Goal: Task Accomplishment & Management: Use online tool/utility

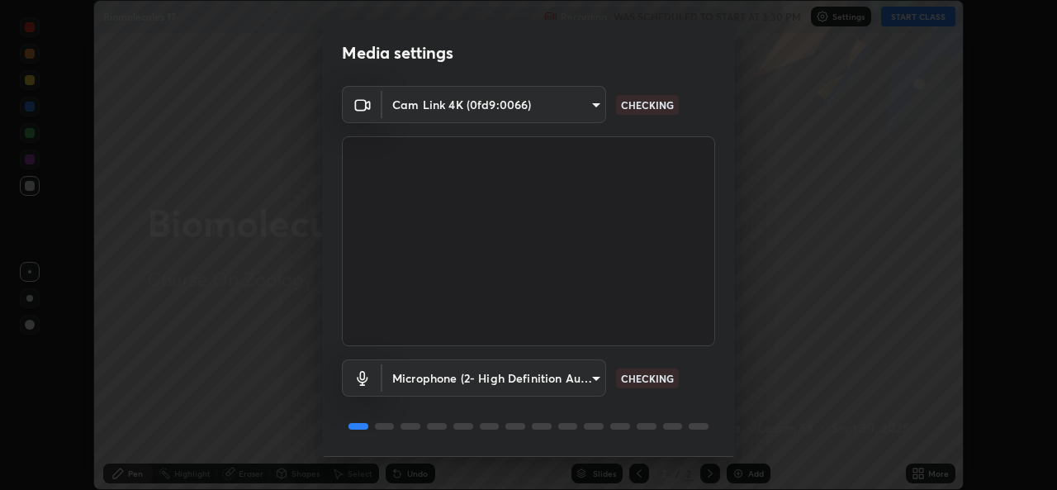
scroll to position [52, 0]
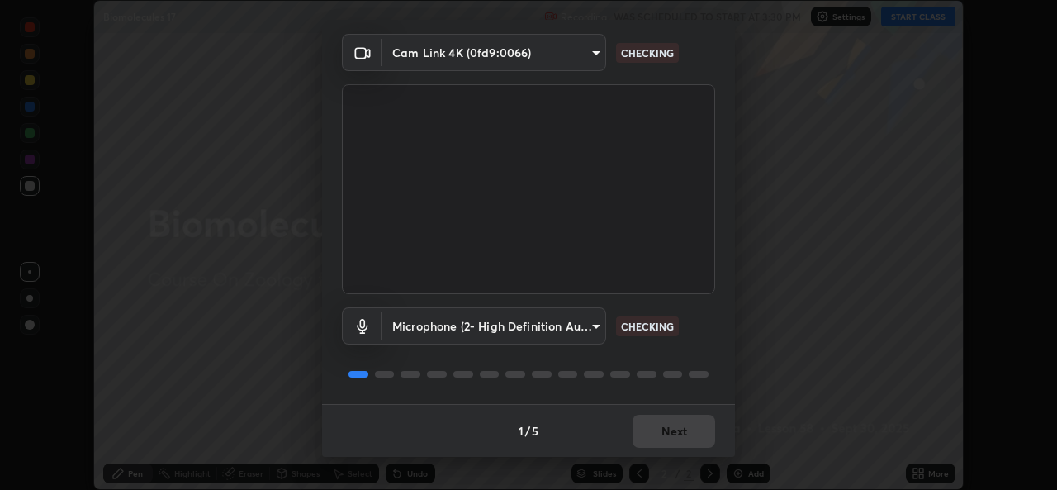
click at [668, 444] on div "1 / 5 Next" at bounding box center [528, 430] width 413 height 53
click at [664, 454] on div "1 / 5 Next" at bounding box center [528, 430] width 413 height 53
click at [665, 457] on div "Media settings Cam Link 4K (0fd9:0066) e5143732eed37b28cf4f859677b04162545ecede…" at bounding box center [528, 245] width 1057 height 490
click at [662, 409] on div "1 / 5 Next" at bounding box center [528, 430] width 413 height 53
click at [666, 397] on div "Microphone (2- High Definition Audio Device) fb021d5204b3df0f004afb1208bb665d03…" at bounding box center [528, 349] width 373 height 110
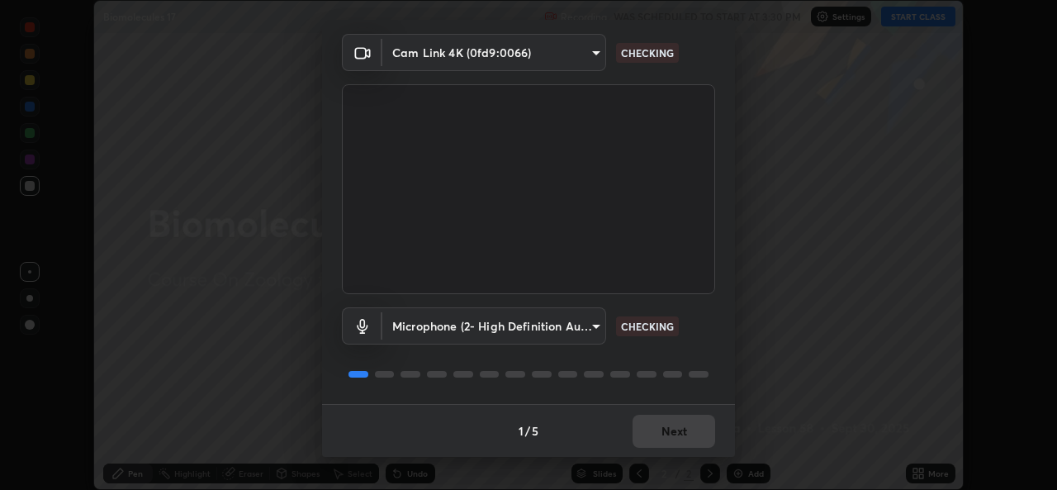
click at [669, 402] on div "Microphone (2- High Definition Audio Device) fb021d5204b3df0f004afb1208bb665d03…" at bounding box center [528, 349] width 373 height 110
click at [671, 410] on div "1 / 5 Next" at bounding box center [528, 430] width 413 height 53
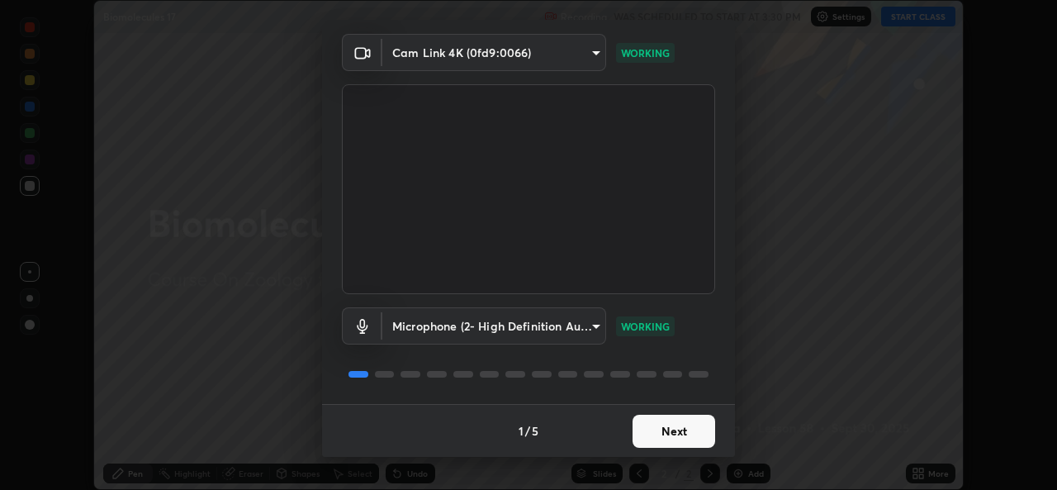
click at [672, 415] on button "Next" at bounding box center [673, 430] width 83 height 33
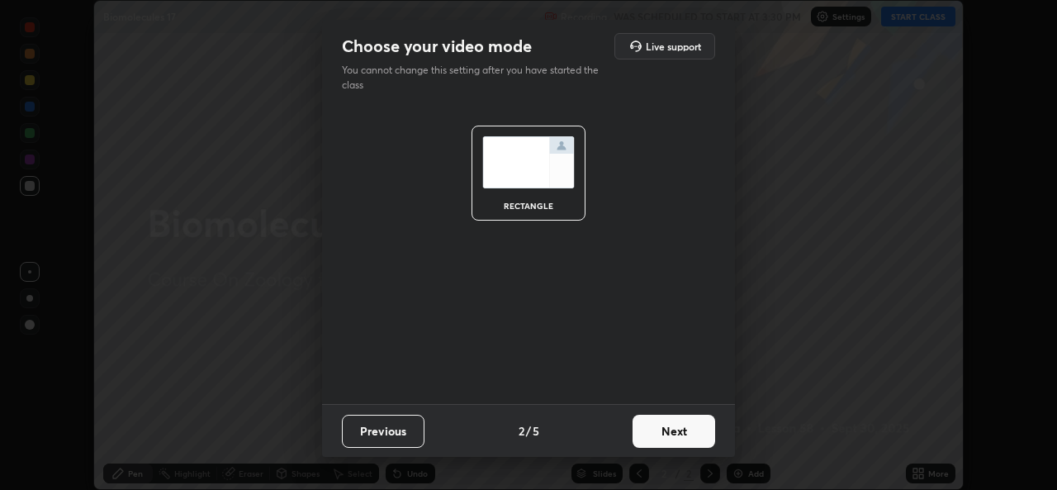
click at [673, 424] on button "Next" at bounding box center [673, 430] width 83 height 33
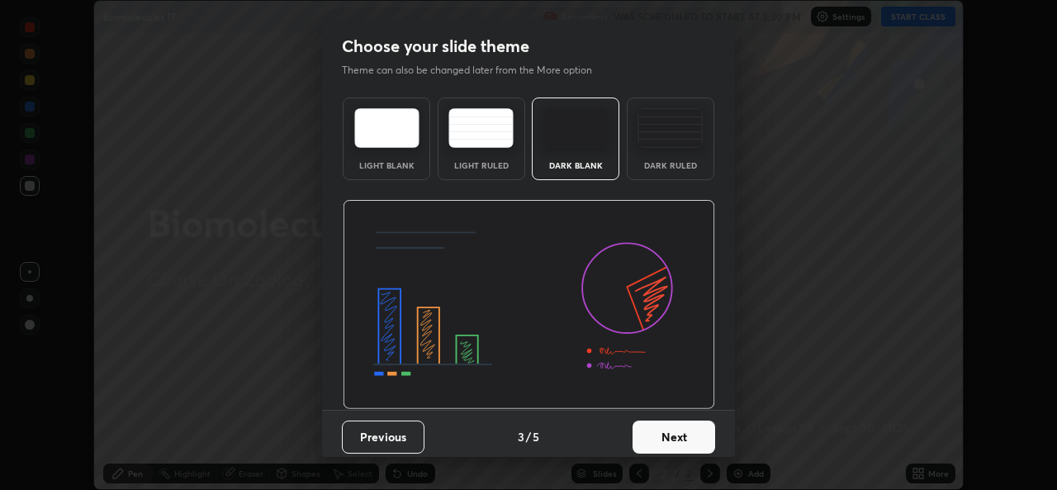
click at [675, 427] on button "Next" at bounding box center [673, 436] width 83 height 33
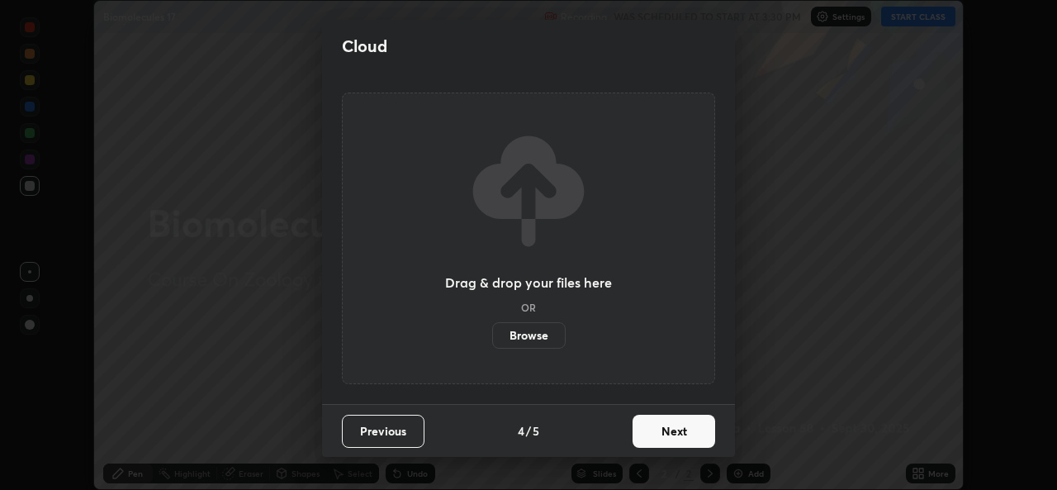
click at [674, 433] on button "Next" at bounding box center [673, 430] width 83 height 33
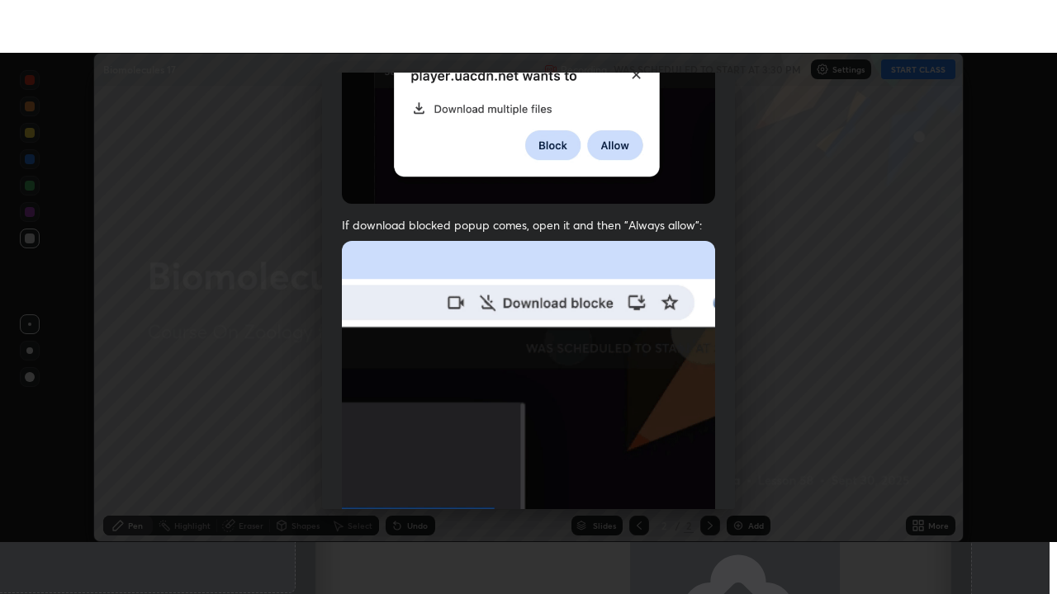
scroll to position [389, 0]
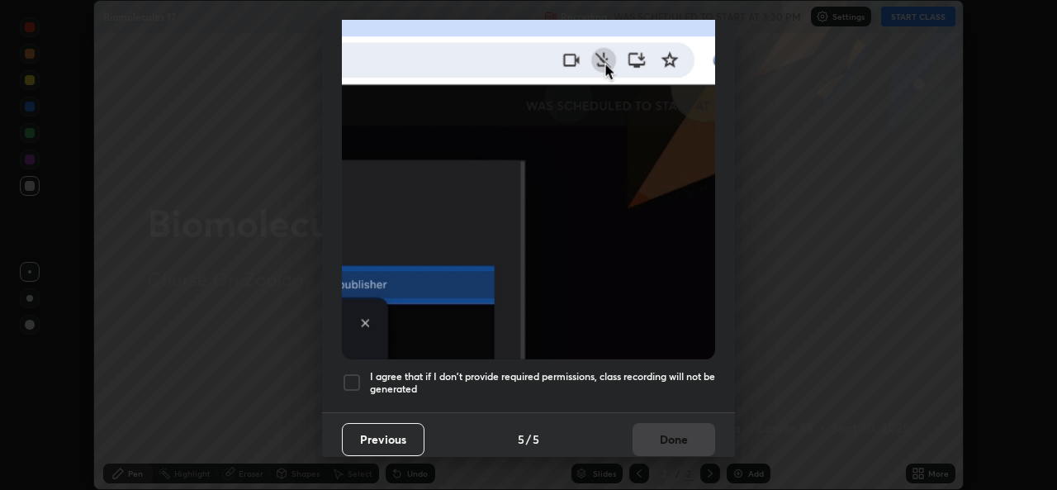
click at [528, 371] on h5 "I agree that if I don't provide required permissions, class recording will not …" at bounding box center [542, 383] width 345 height 26
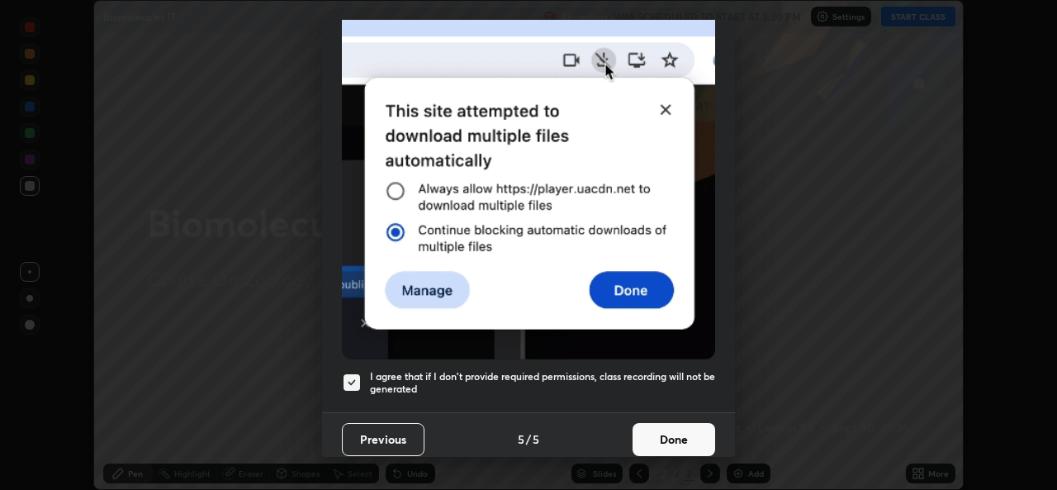
click at [614, 432] on div "Previous 5 / 5 Done" at bounding box center [528, 438] width 413 height 53
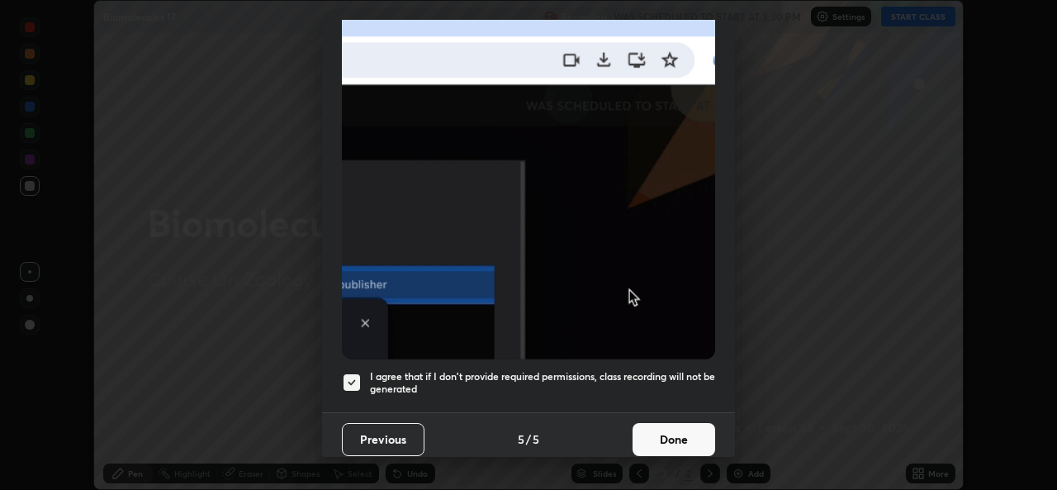
click at [678, 433] on button "Done" at bounding box center [673, 439] width 83 height 33
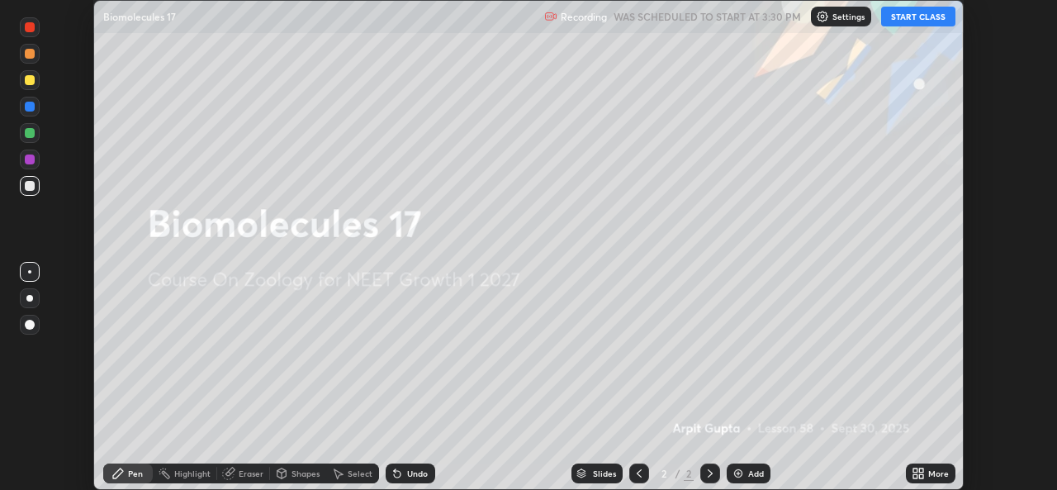
click at [914, 475] on icon at bounding box center [915, 476] width 4 height 4
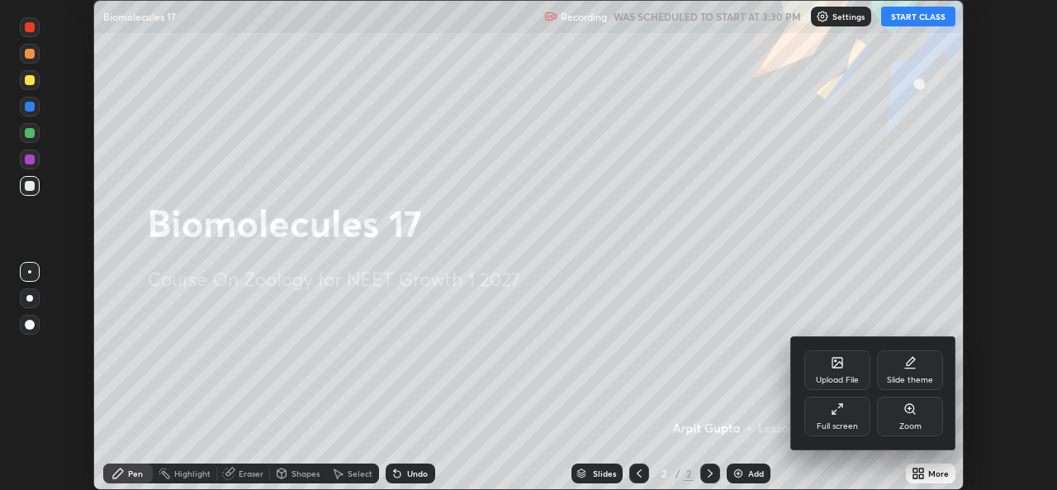
click at [848, 419] on div "Full screen" at bounding box center [837, 416] width 66 height 40
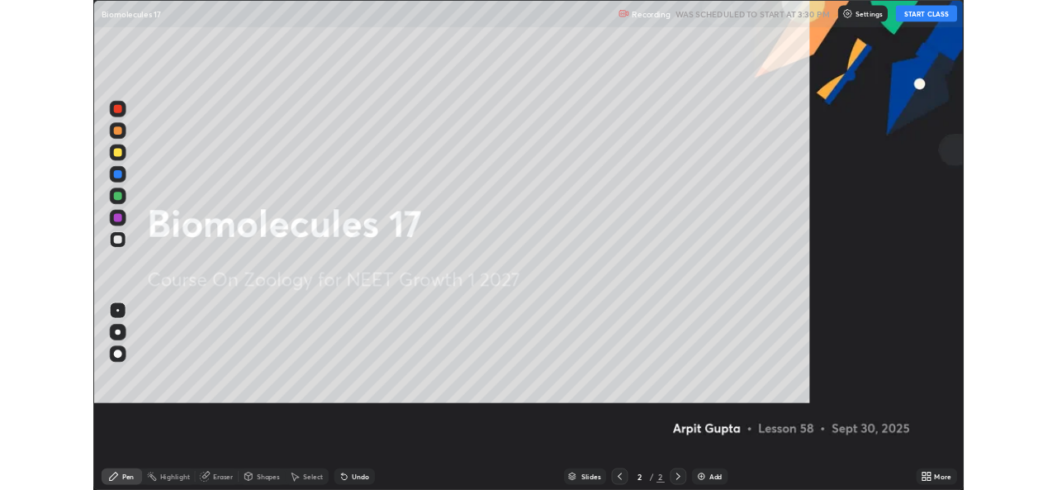
scroll to position [594, 1057]
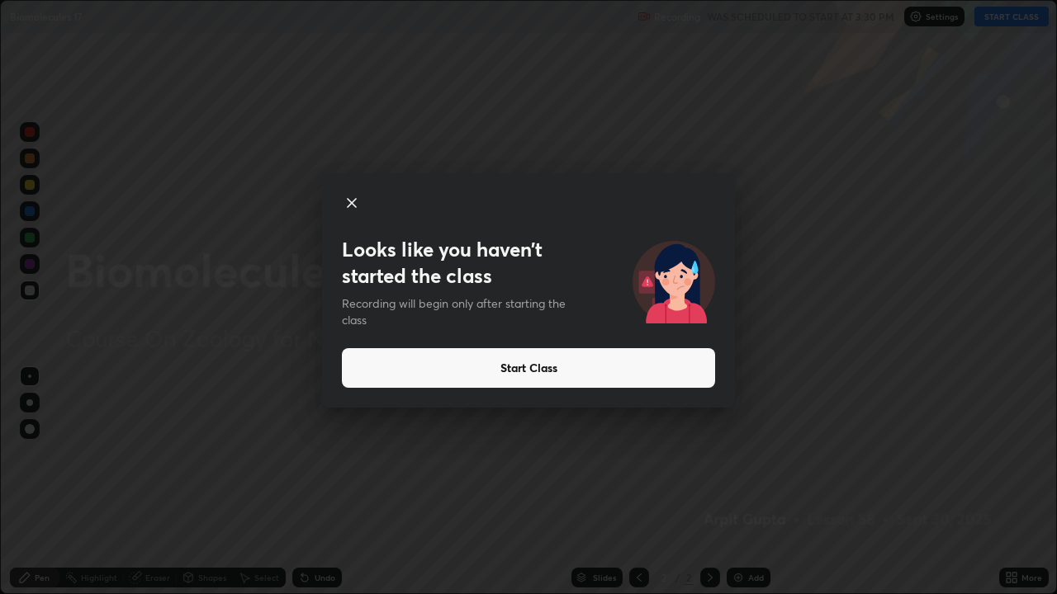
click at [590, 365] on button "Start Class" at bounding box center [528, 368] width 373 height 40
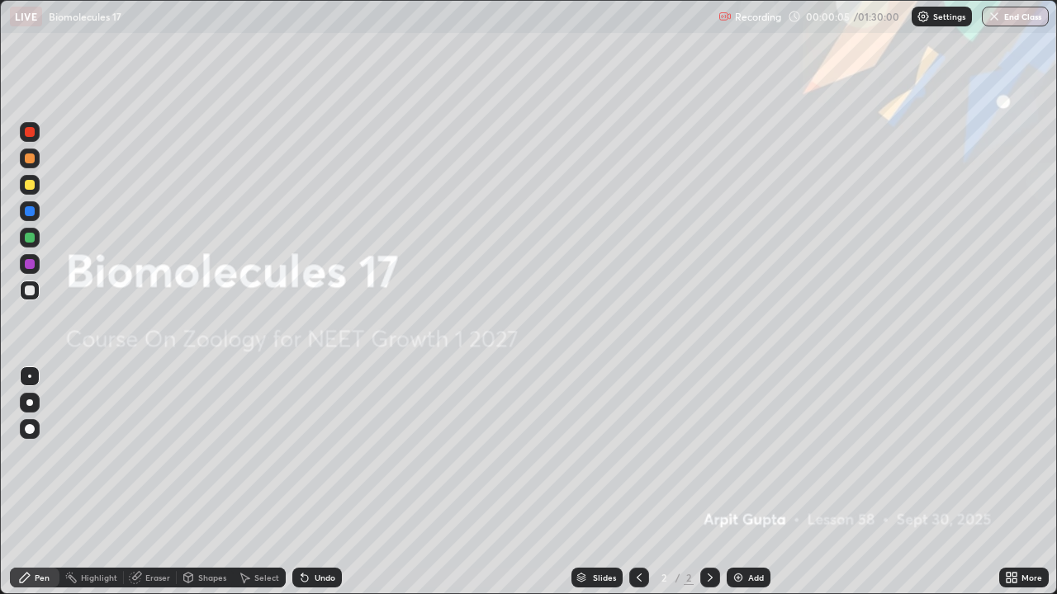
click at [1010, 489] on icon at bounding box center [1008, 575] width 4 height 4
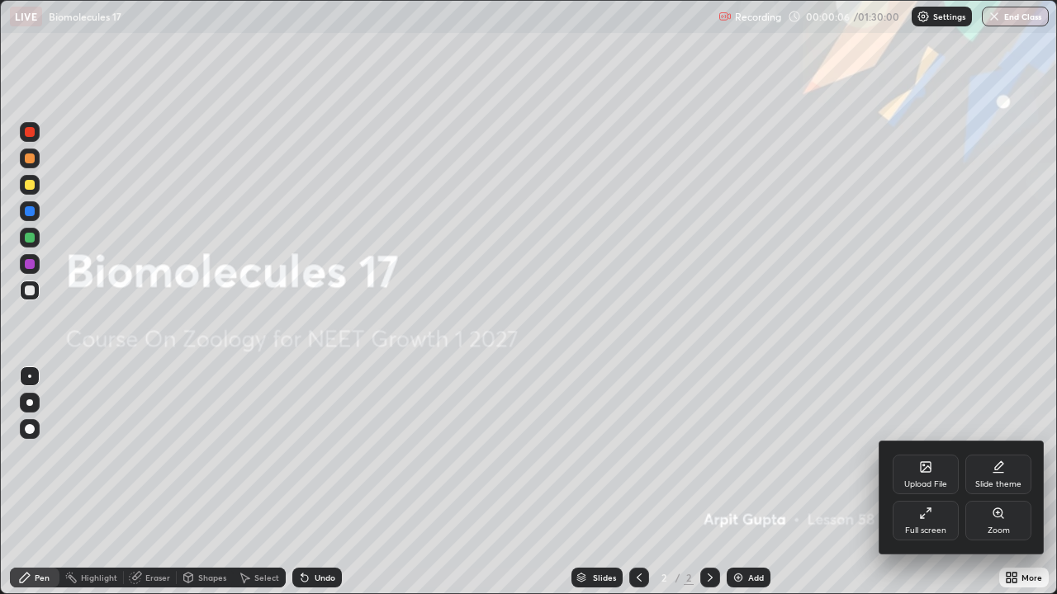
click at [911, 472] on div "Upload File" at bounding box center [925, 475] width 66 height 40
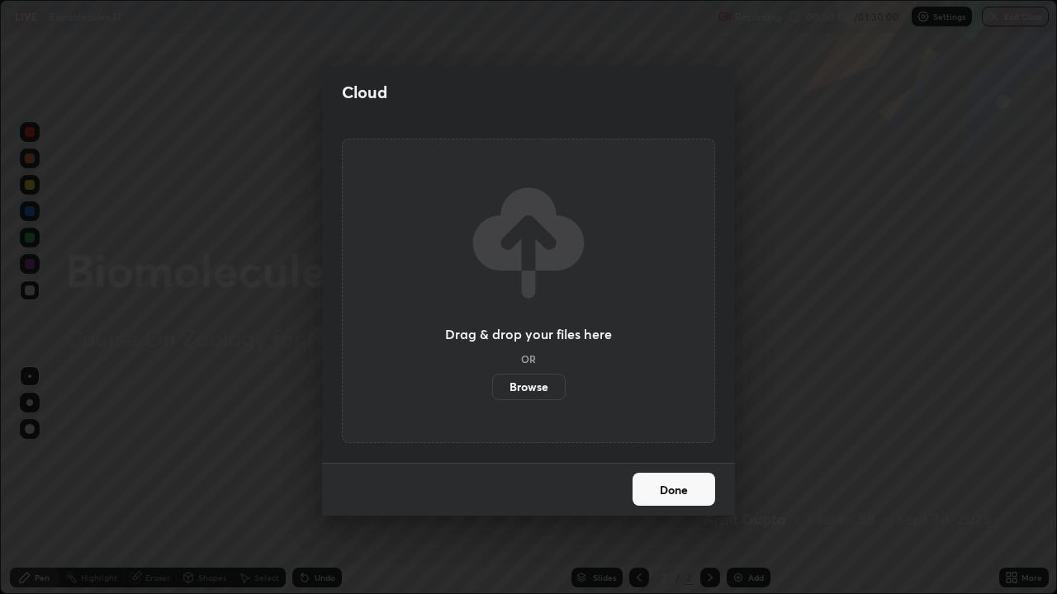
click at [520, 381] on label "Browse" at bounding box center [528, 387] width 73 height 26
click at [492, 381] on input "Browse" at bounding box center [492, 387] width 0 height 26
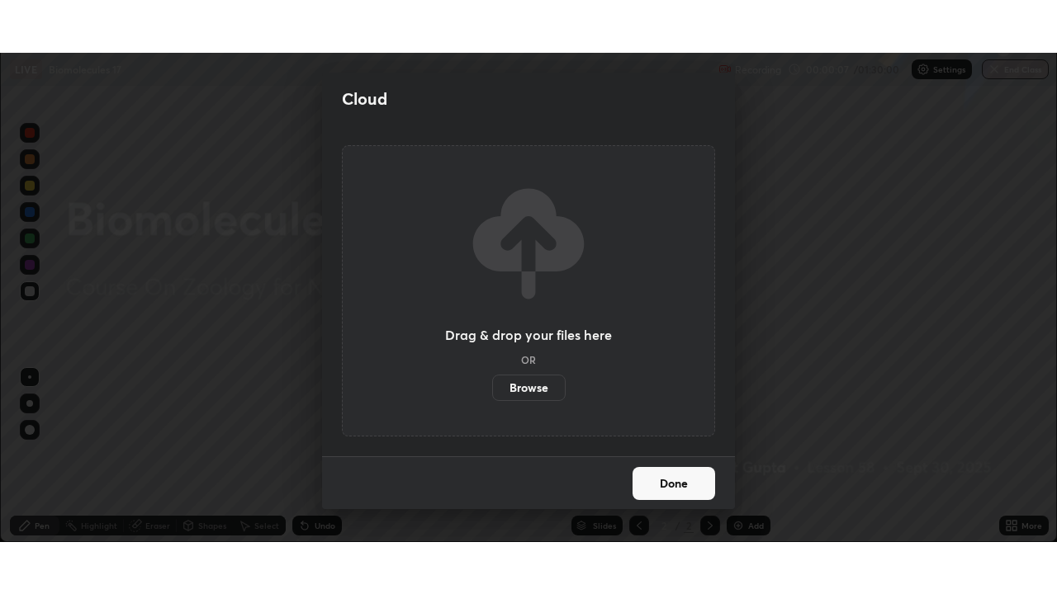
scroll to position [82072, 81505]
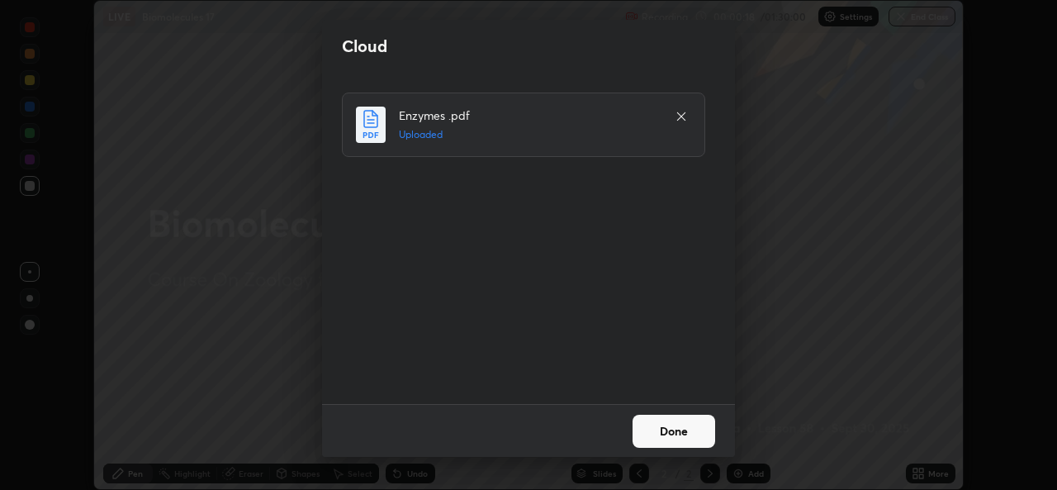
click at [687, 423] on button "Done" at bounding box center [673, 430] width 83 height 33
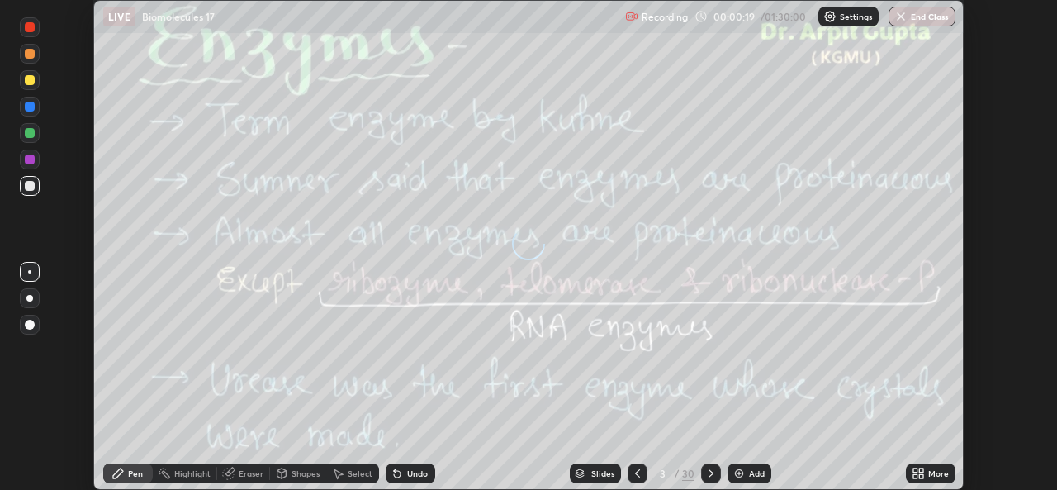
click at [921, 476] on icon at bounding box center [921, 476] width 4 height 4
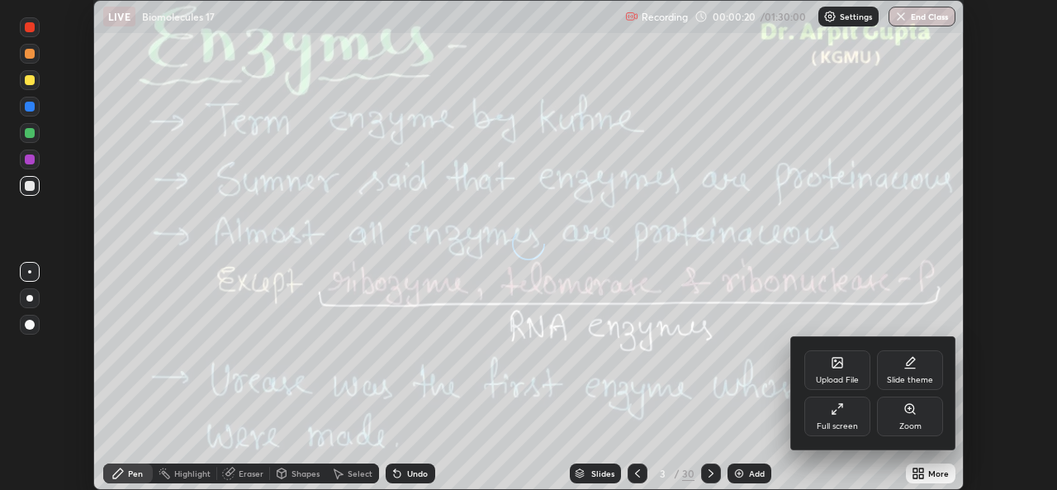
click at [845, 405] on div "Full screen" at bounding box center [837, 416] width 66 height 40
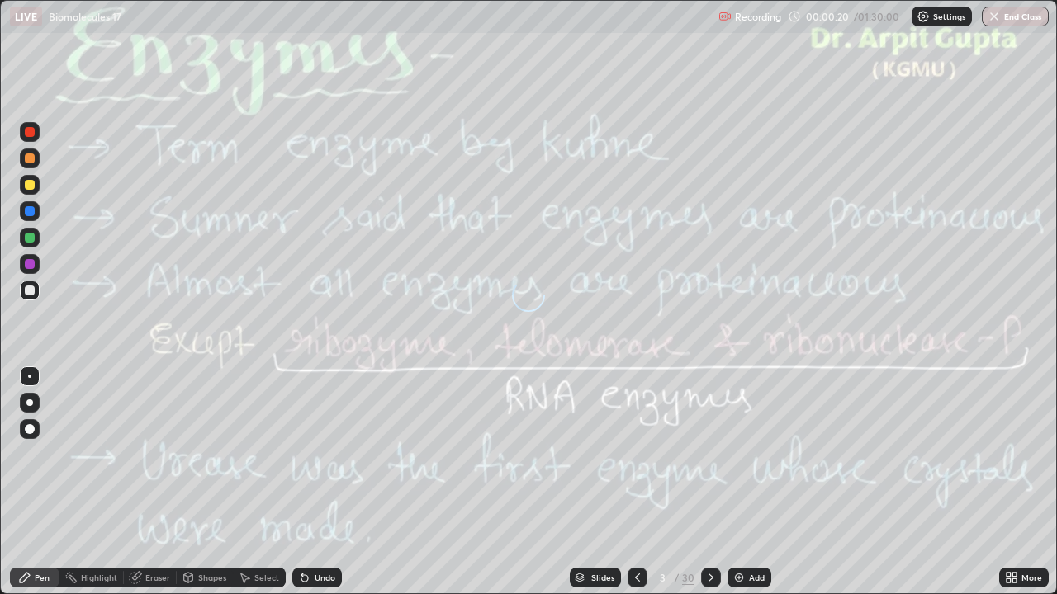
scroll to position [594, 1057]
click at [597, 489] on div "Slides" at bounding box center [602, 578] width 23 height 8
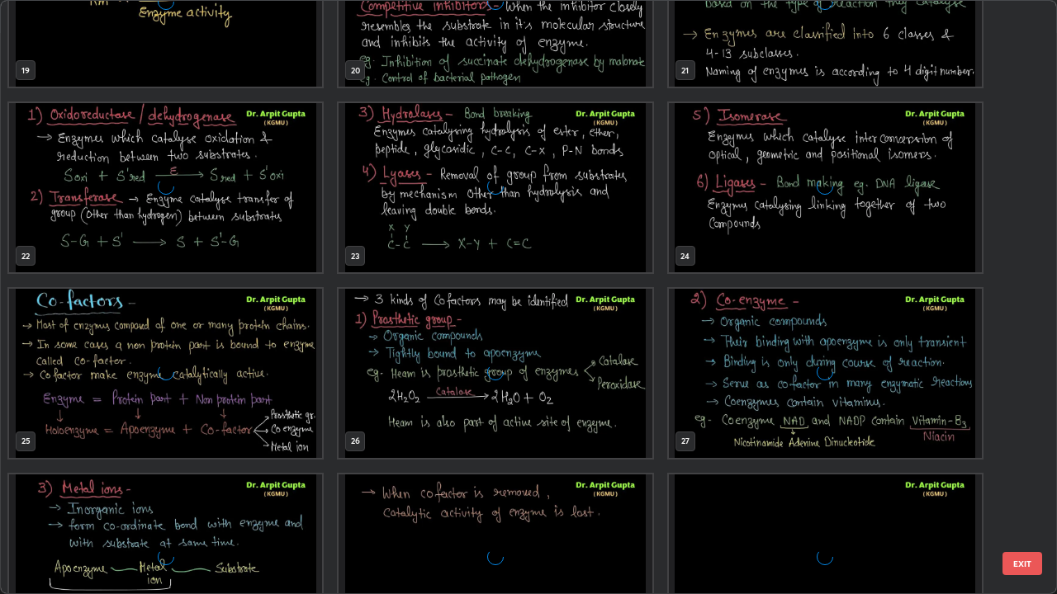
scroll to position [1262, 0]
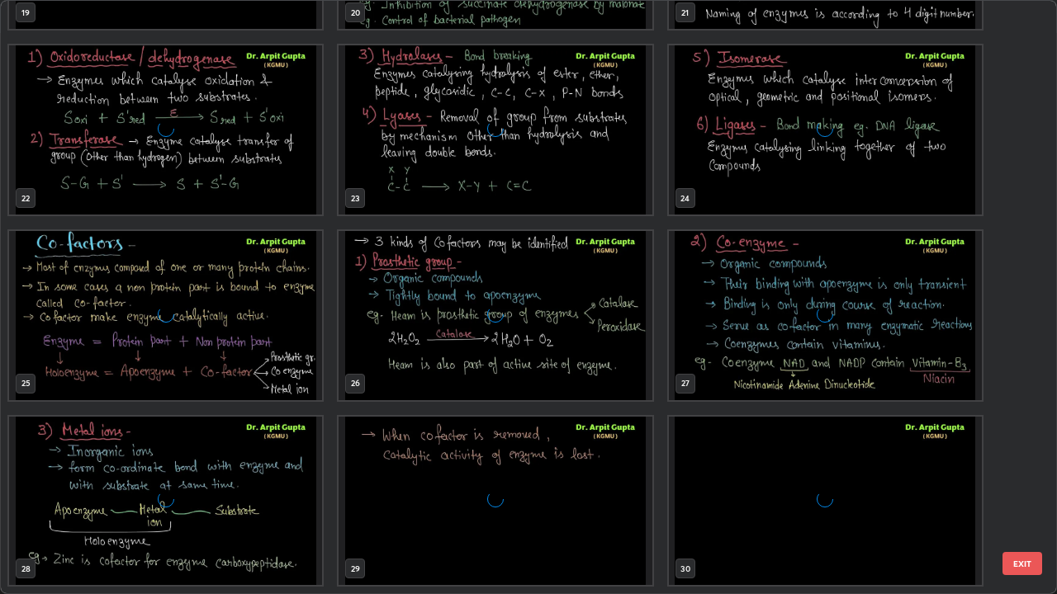
click at [669, 454] on div "grid" at bounding box center [825, 501] width 313 height 169
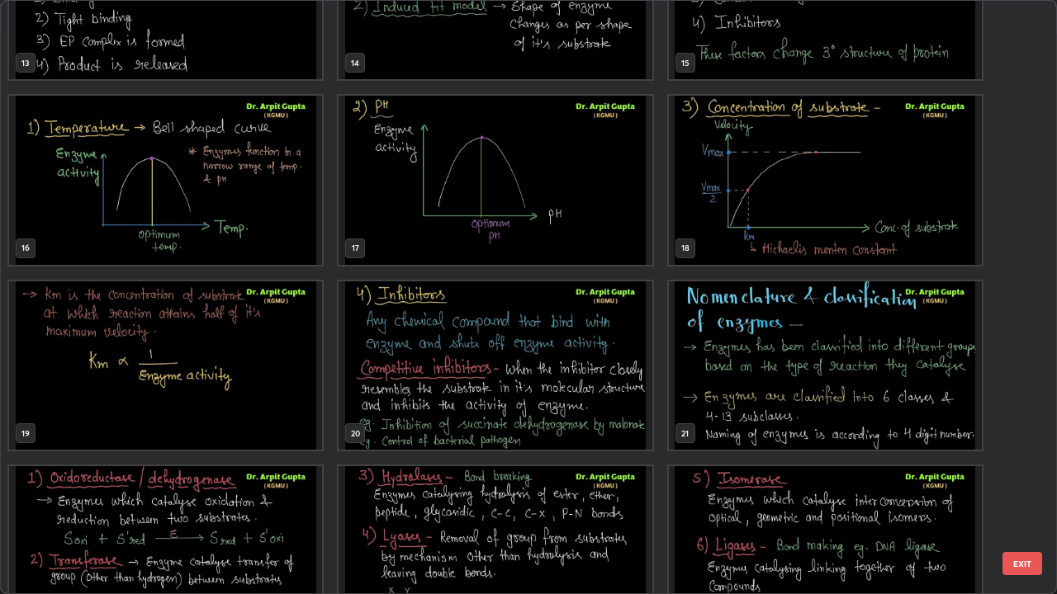
scroll to position [816, 0]
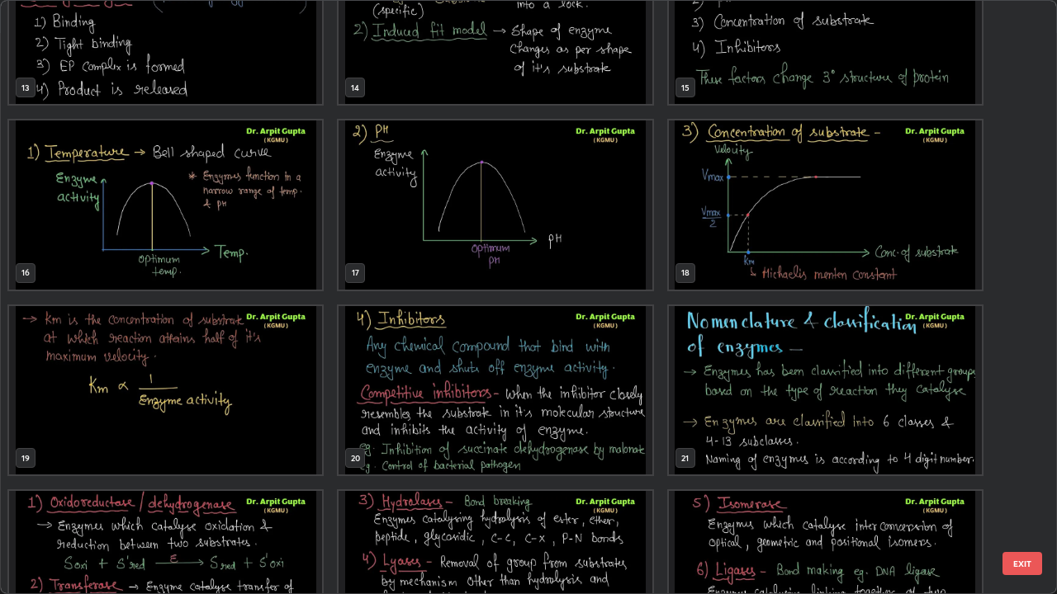
click at [287, 396] on img "grid" at bounding box center [165, 390] width 313 height 169
click at [293, 398] on img "grid" at bounding box center [165, 390] width 313 height 169
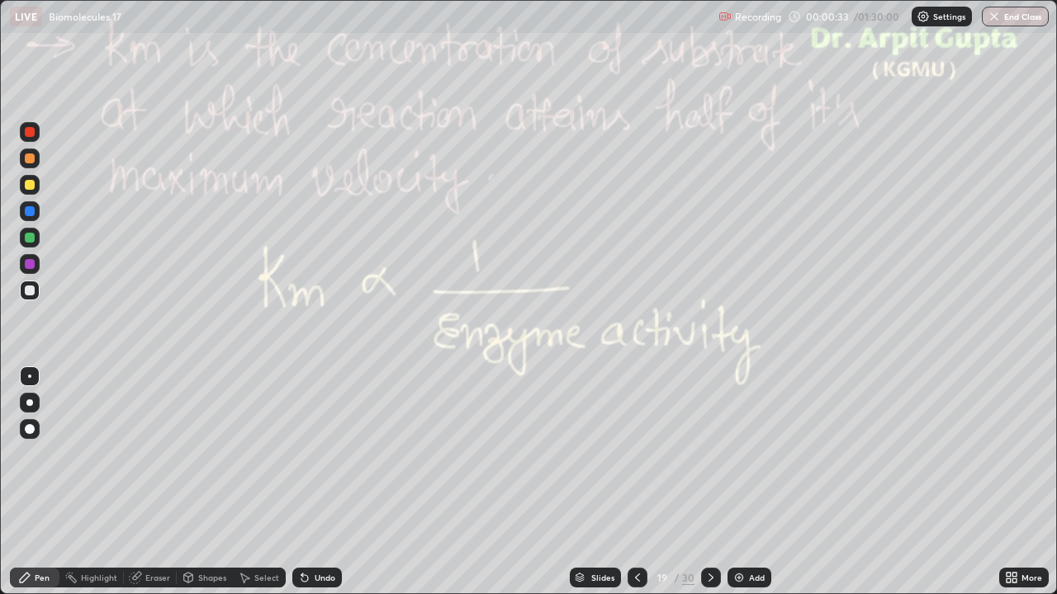
click at [635, 489] on icon at bounding box center [637, 578] width 5 height 8
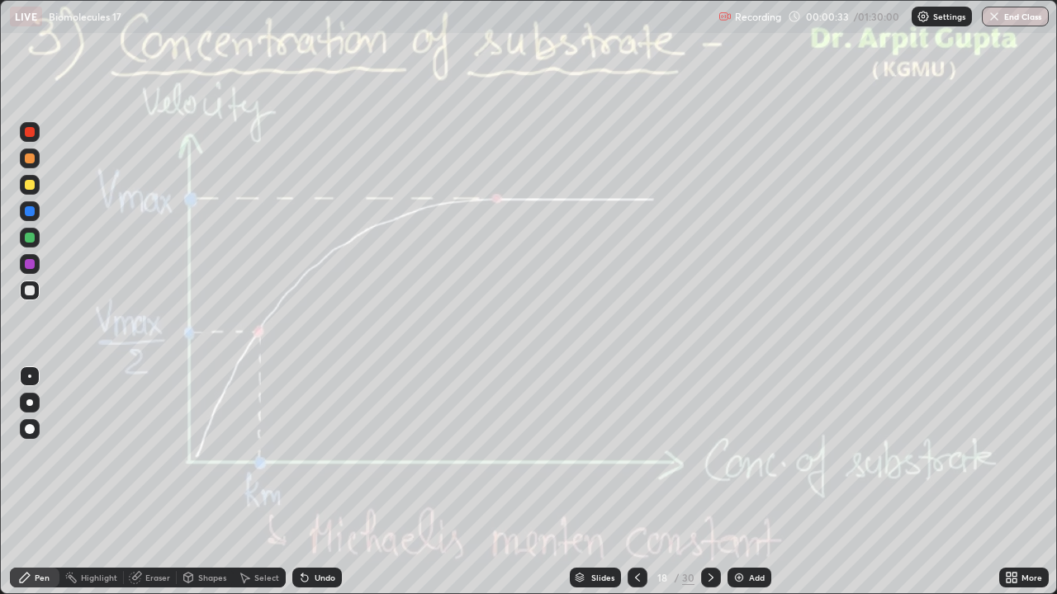
click at [636, 489] on icon at bounding box center [637, 578] width 5 height 8
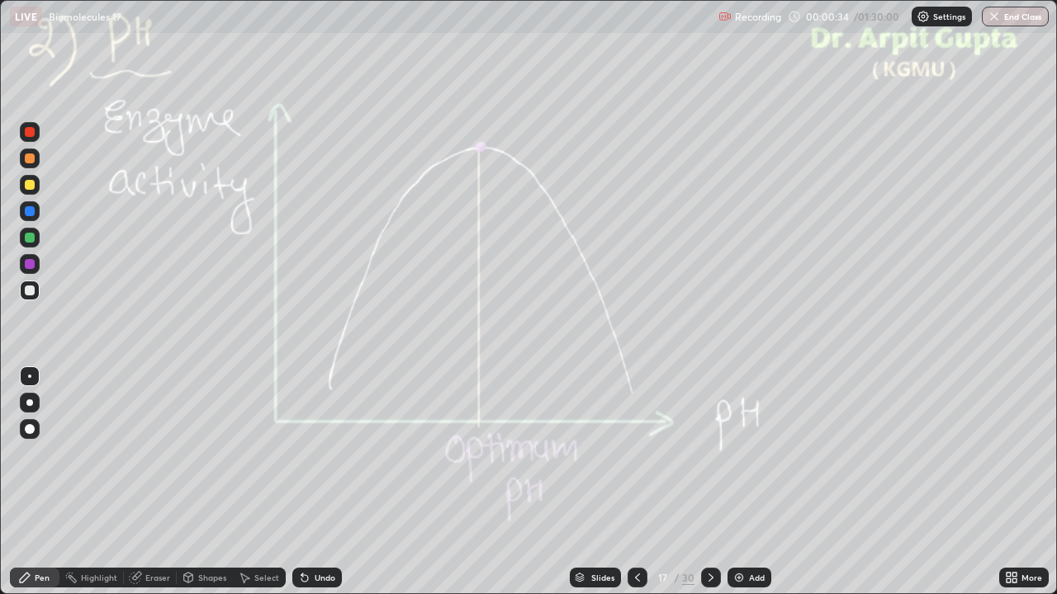
click at [644, 489] on div at bounding box center [637, 578] width 20 height 20
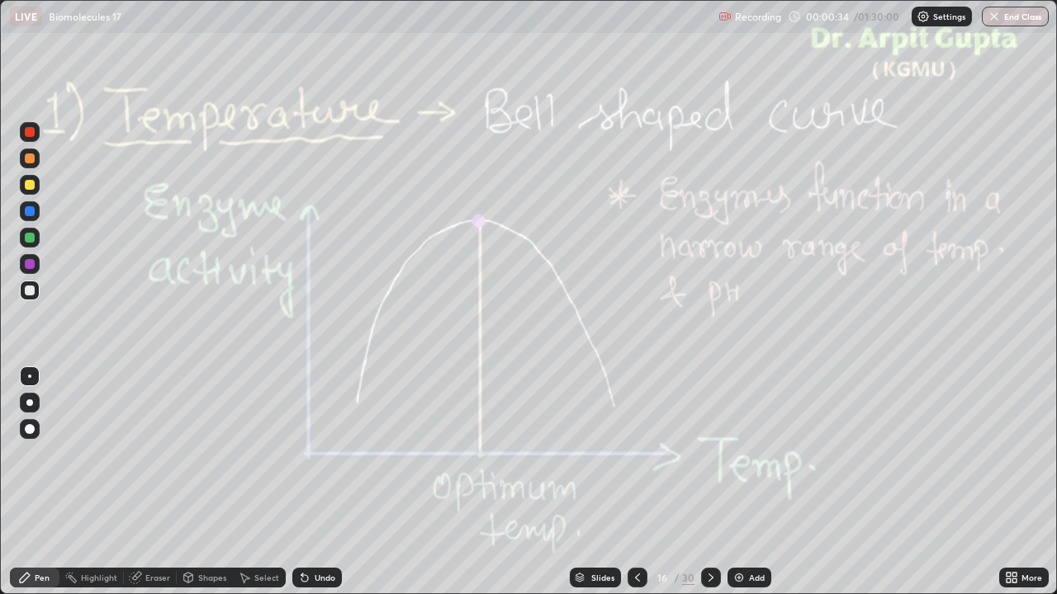
click at [656, 489] on div "16" at bounding box center [662, 578] width 17 height 10
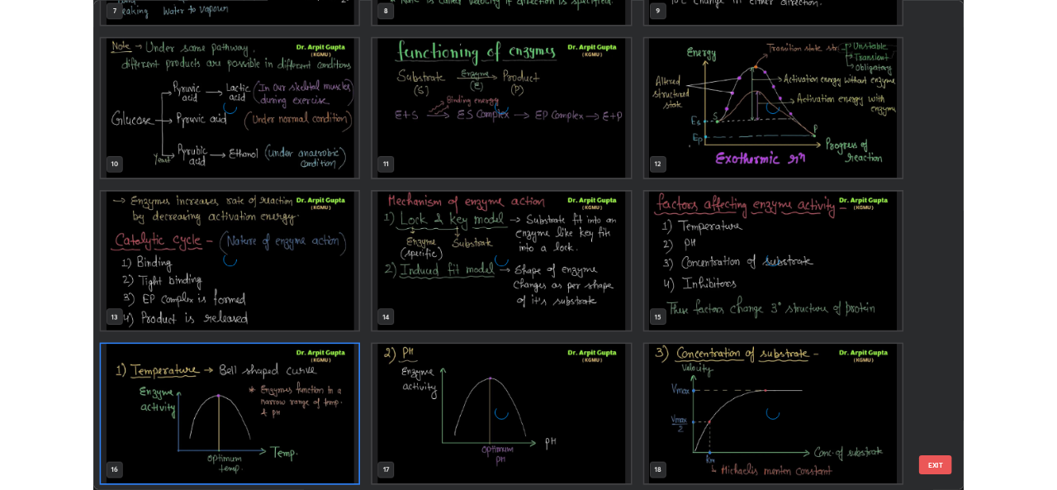
scroll to position [588, 1047]
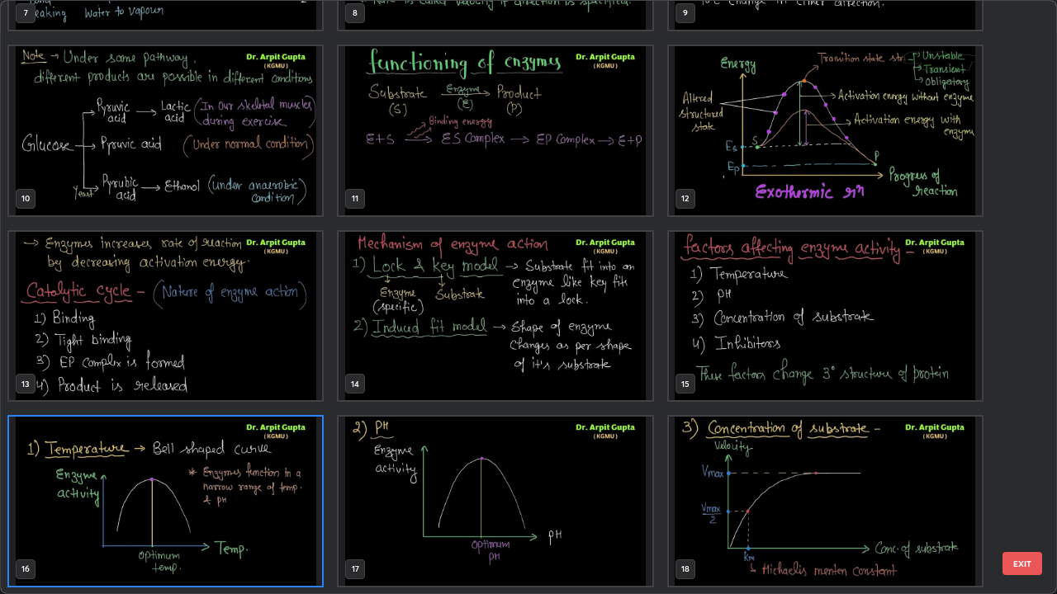
click at [716, 324] on img "grid" at bounding box center [825, 316] width 313 height 169
click at [720, 329] on img "grid" at bounding box center [825, 316] width 313 height 169
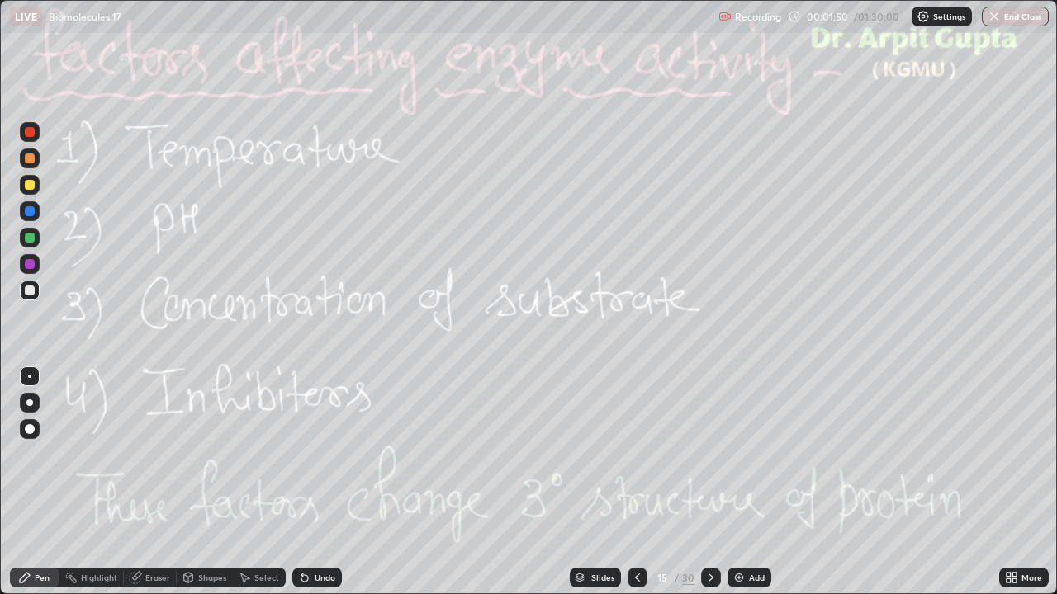
click at [709, 489] on icon at bounding box center [710, 577] width 13 height 13
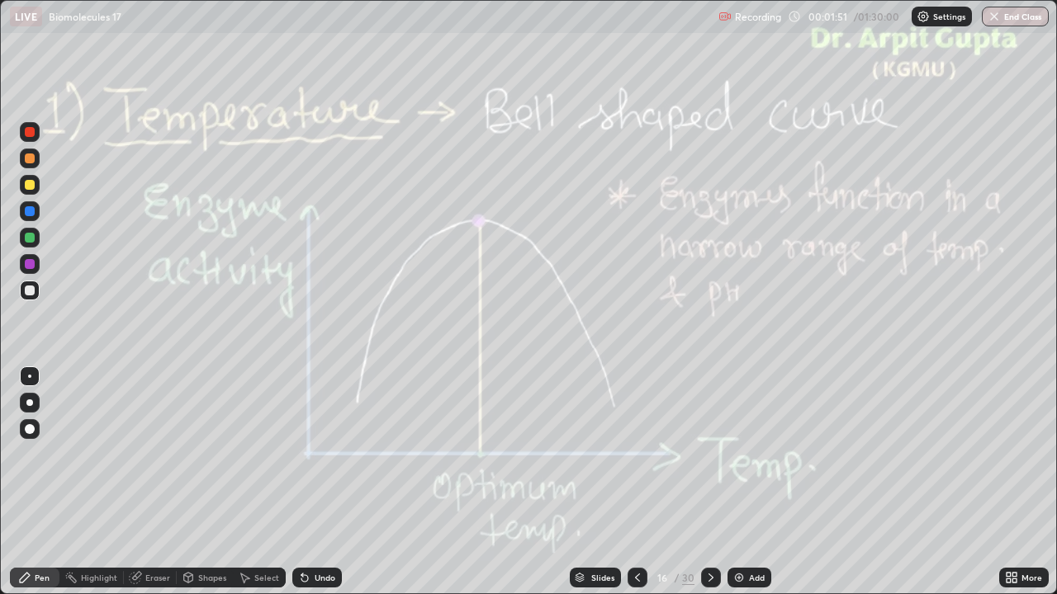
click at [709, 489] on icon at bounding box center [710, 577] width 13 height 13
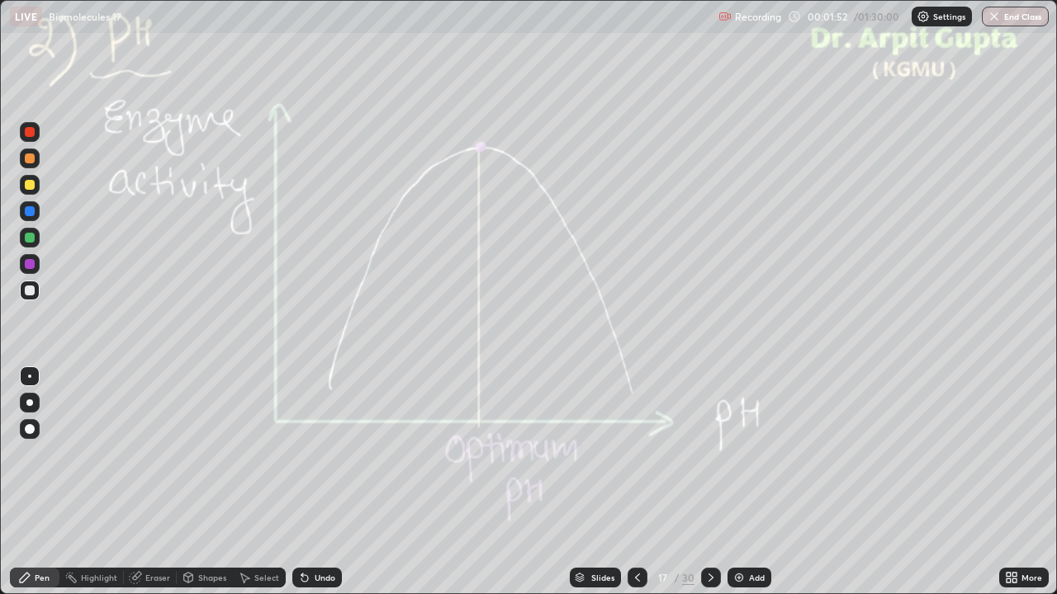
click at [639, 489] on div at bounding box center [637, 578] width 20 height 20
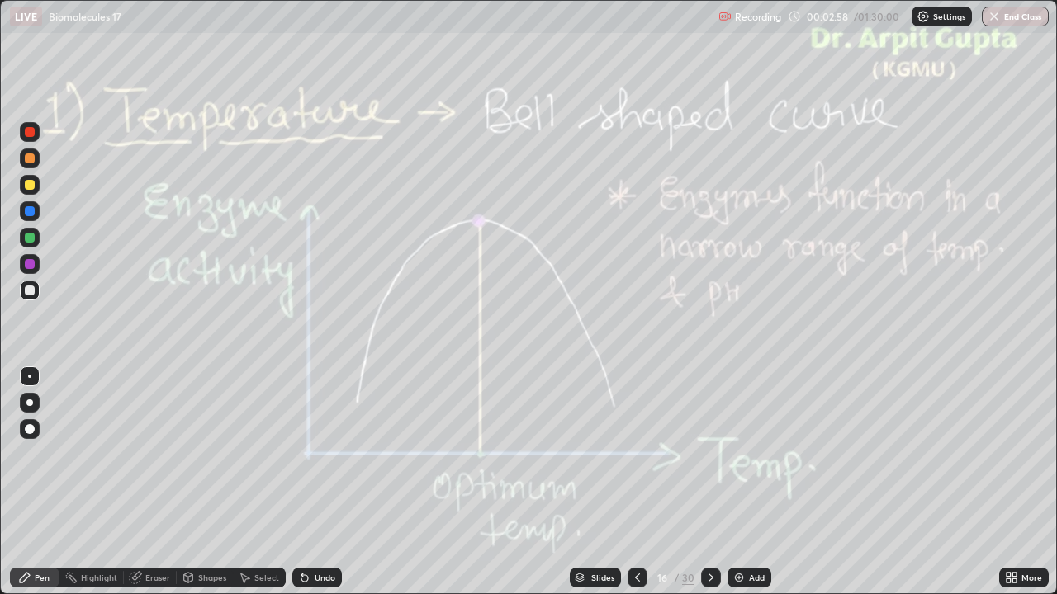
click at [305, 489] on icon at bounding box center [304, 577] width 13 height 13
click at [304, 489] on icon at bounding box center [304, 578] width 7 height 7
click at [301, 489] on icon at bounding box center [302, 575] width 2 height 2
click at [305, 489] on div "Undo" at bounding box center [317, 578] width 50 height 20
click at [301, 489] on icon at bounding box center [302, 575] width 2 height 2
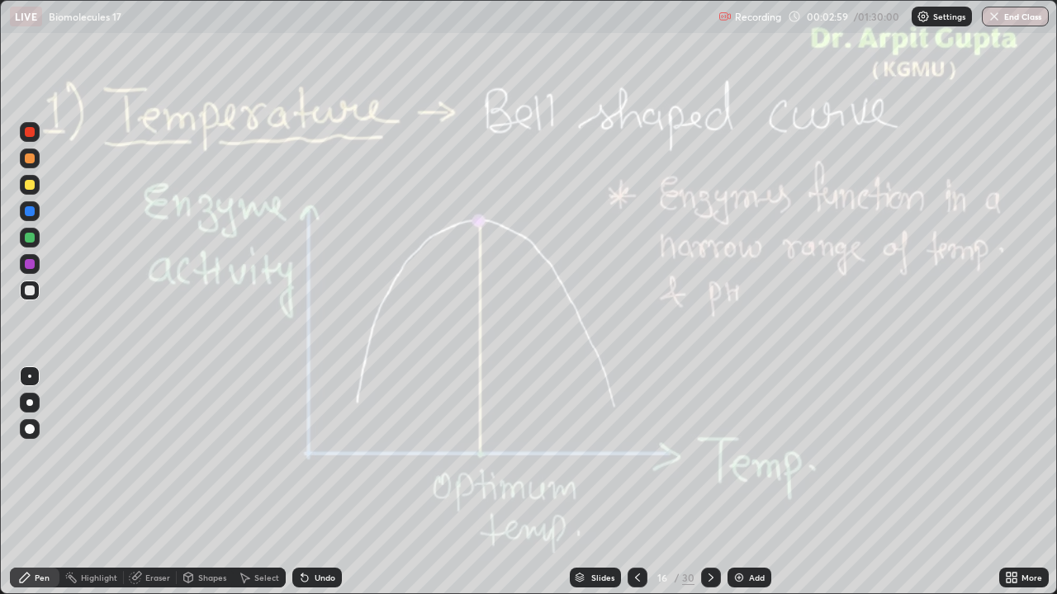
click at [305, 489] on div "Undo" at bounding box center [317, 578] width 50 height 20
click at [301, 489] on icon at bounding box center [302, 575] width 2 height 2
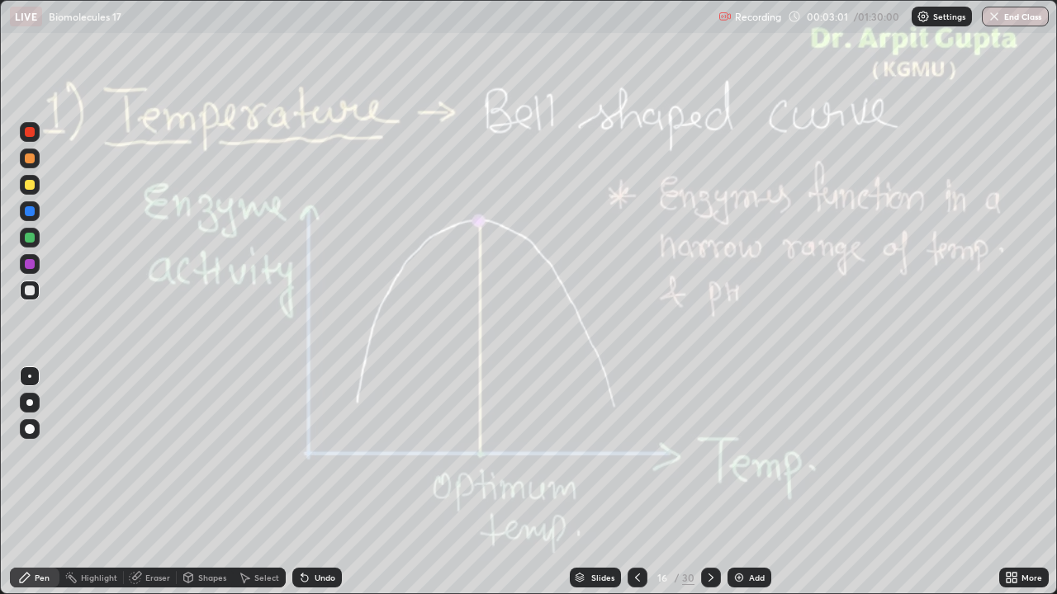
click at [310, 489] on div "Undo" at bounding box center [317, 578] width 50 height 20
click at [708, 489] on icon at bounding box center [710, 578] width 5 height 8
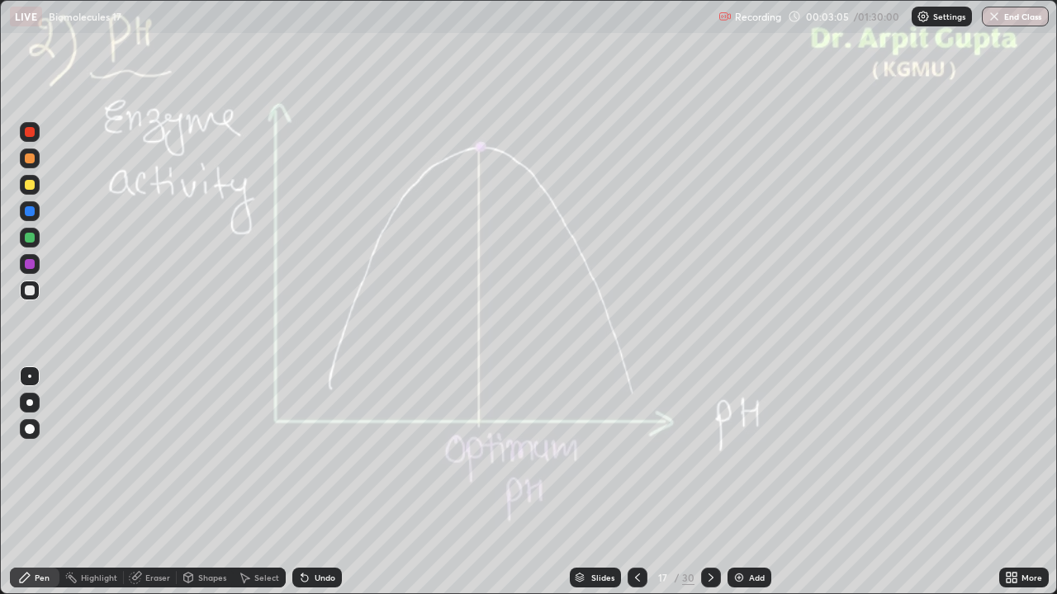
click at [707, 489] on icon at bounding box center [710, 577] width 13 height 13
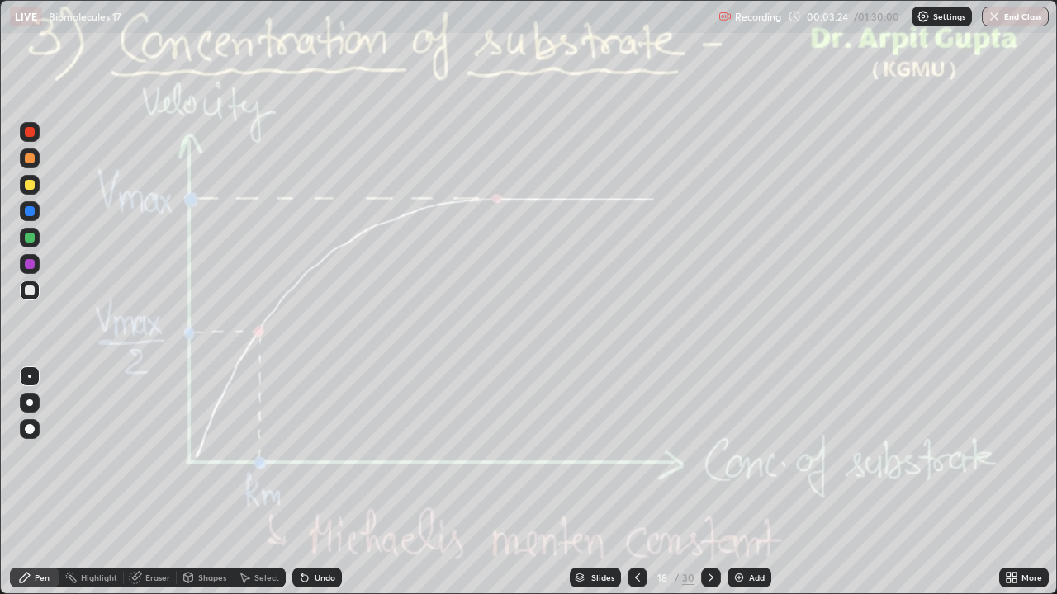
click at [708, 489] on icon at bounding box center [710, 577] width 13 height 13
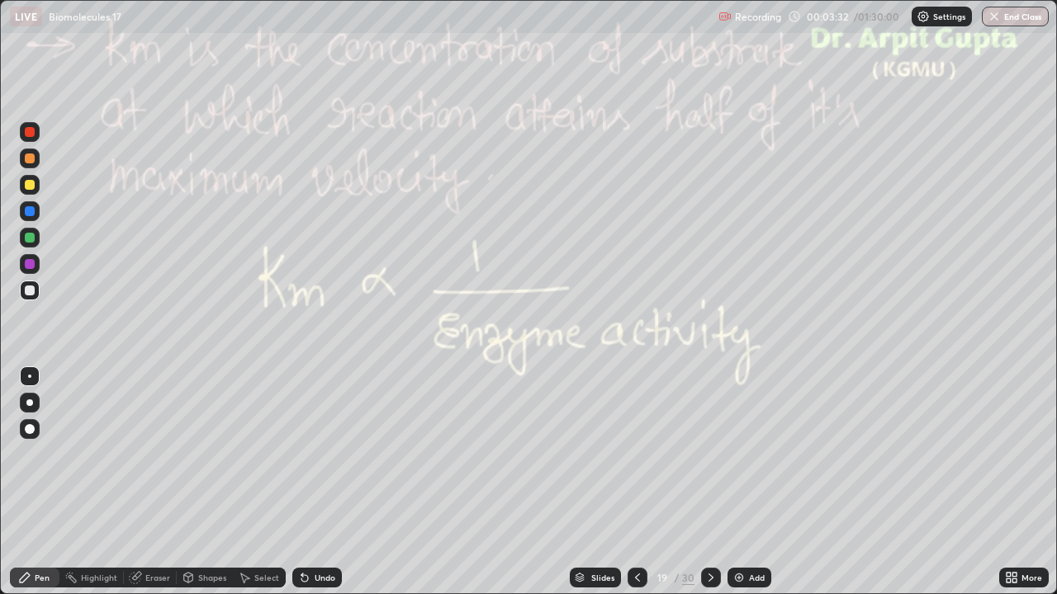
click at [30, 239] on div at bounding box center [30, 238] width 10 height 10
click at [735, 489] on img at bounding box center [738, 577] width 13 height 13
click at [630, 489] on div at bounding box center [639, 578] width 20 height 20
click at [703, 489] on icon at bounding box center [709, 577] width 13 height 13
click at [709, 489] on icon at bounding box center [709, 577] width 13 height 13
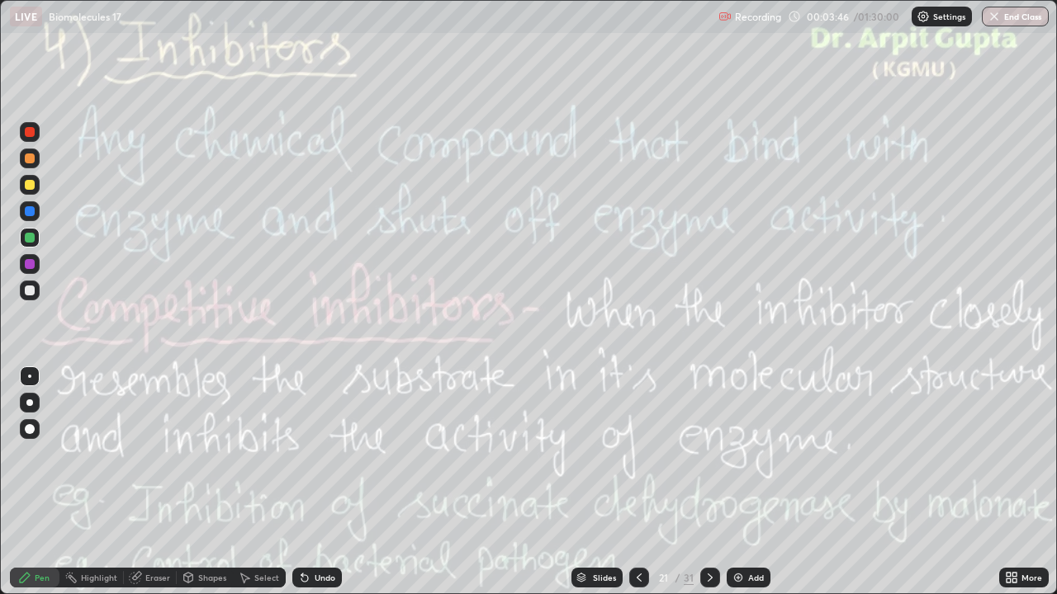
click at [640, 489] on icon at bounding box center [638, 577] width 13 height 13
click at [633, 489] on icon at bounding box center [638, 577] width 13 height 13
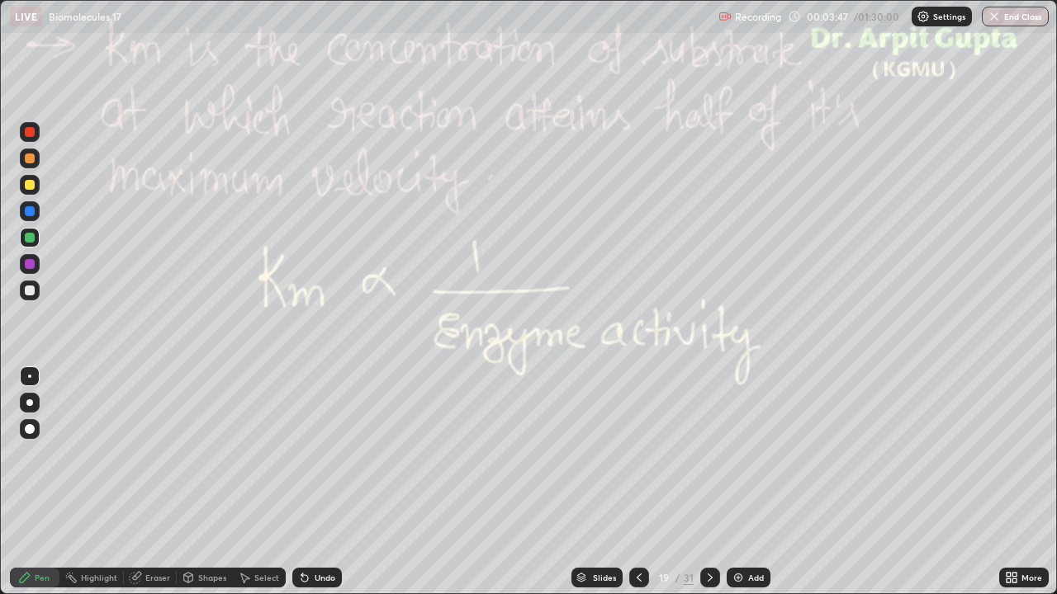
click at [637, 489] on icon at bounding box center [638, 577] width 13 height 13
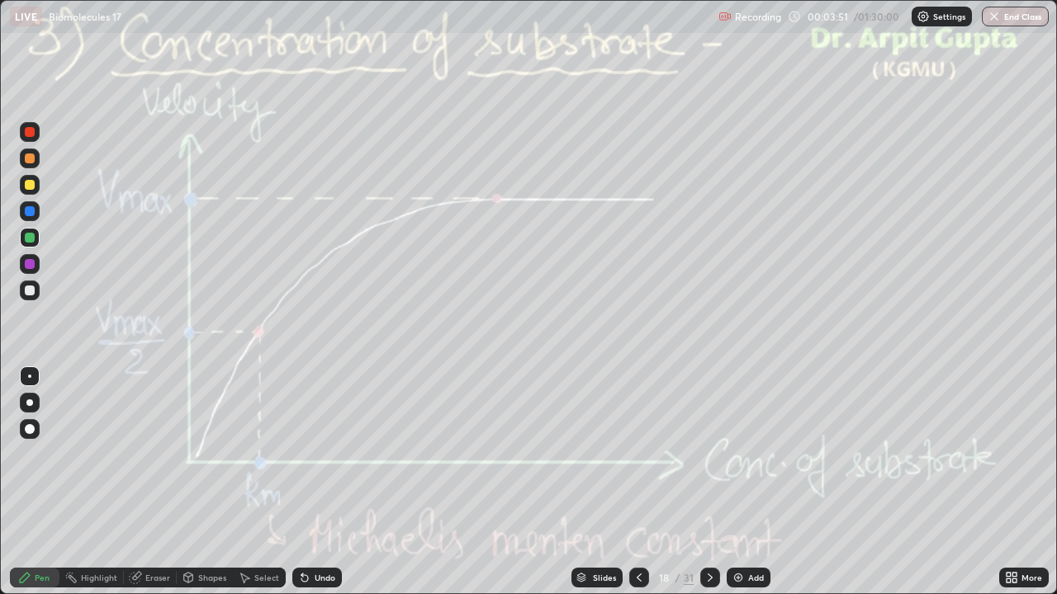
click at [708, 489] on icon at bounding box center [710, 578] width 5 height 8
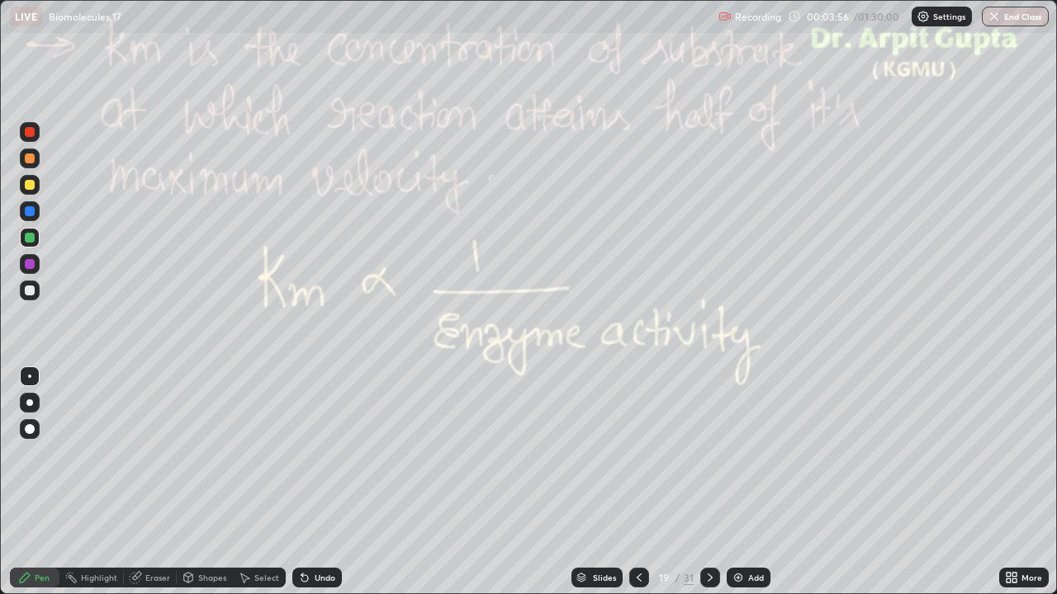
click at [637, 489] on icon at bounding box center [639, 578] width 5 height 8
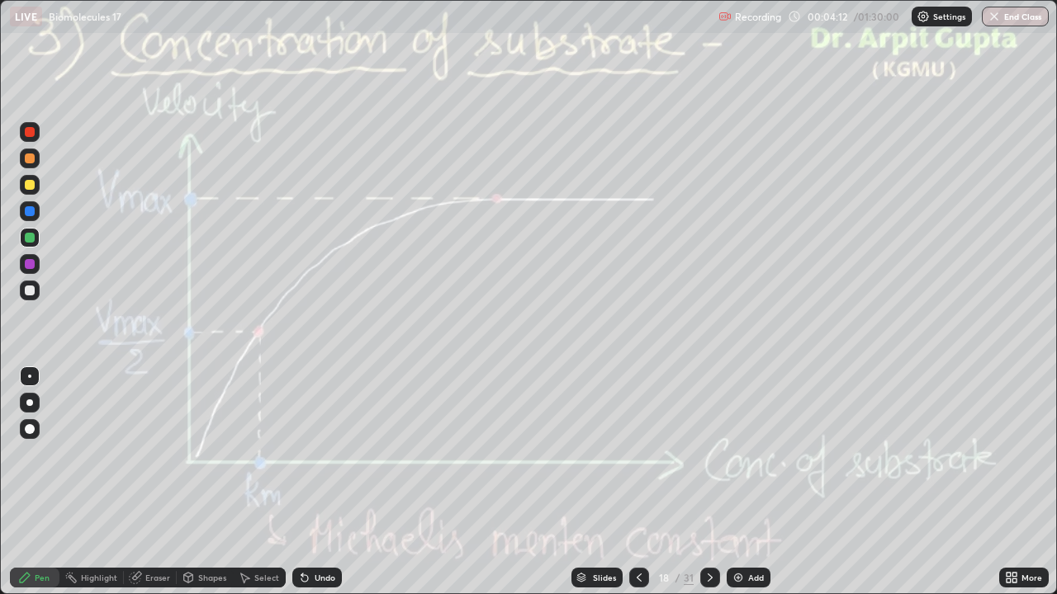
click at [708, 489] on icon at bounding box center [710, 578] width 5 height 8
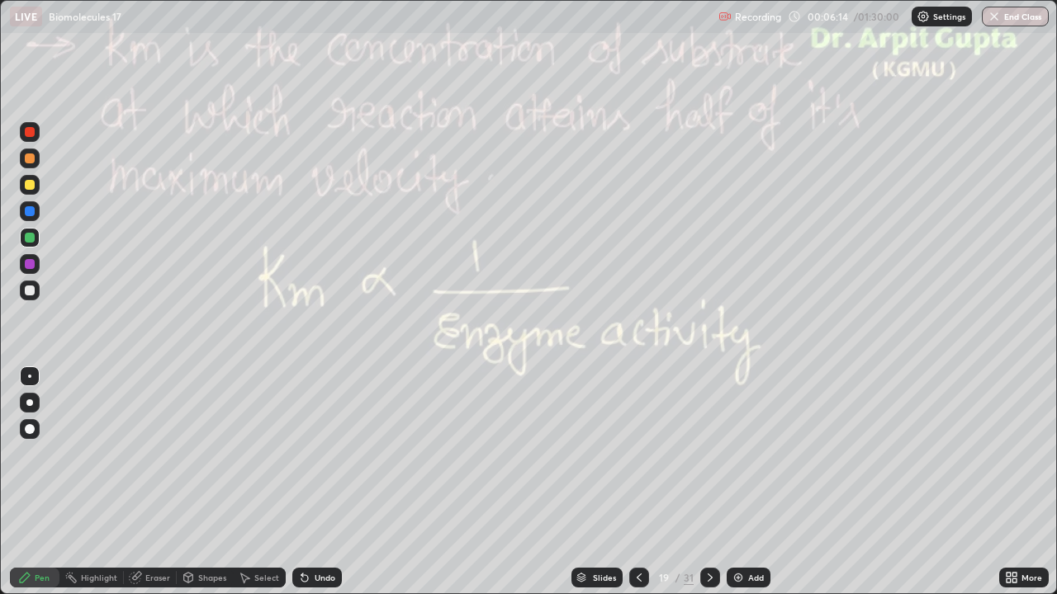
click at [708, 489] on icon at bounding box center [709, 577] width 13 height 13
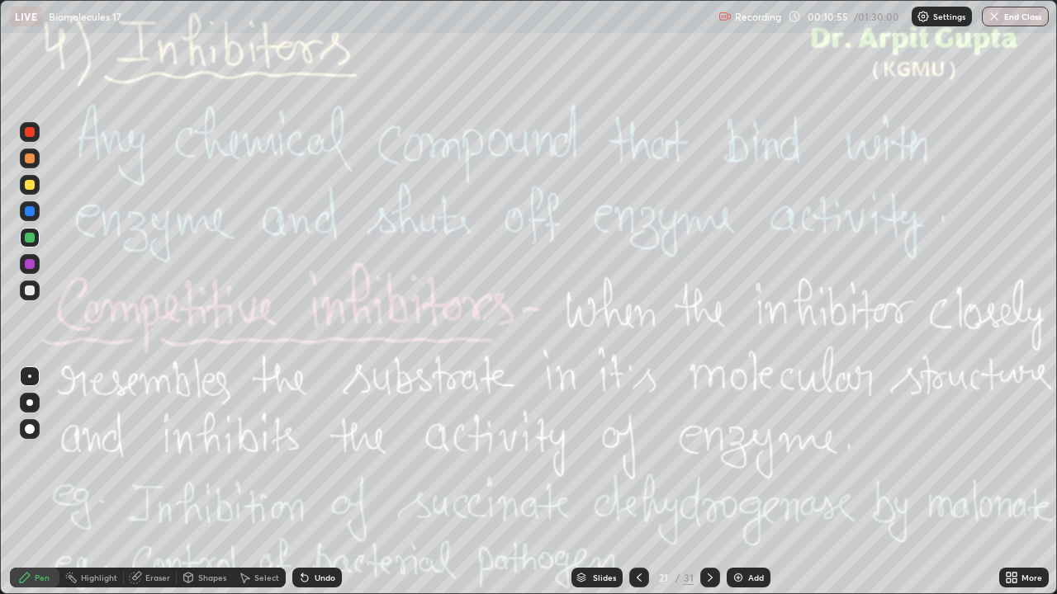
click at [29, 192] on div at bounding box center [30, 185] width 20 height 20
click at [221, 489] on div "Shapes" at bounding box center [212, 578] width 28 height 8
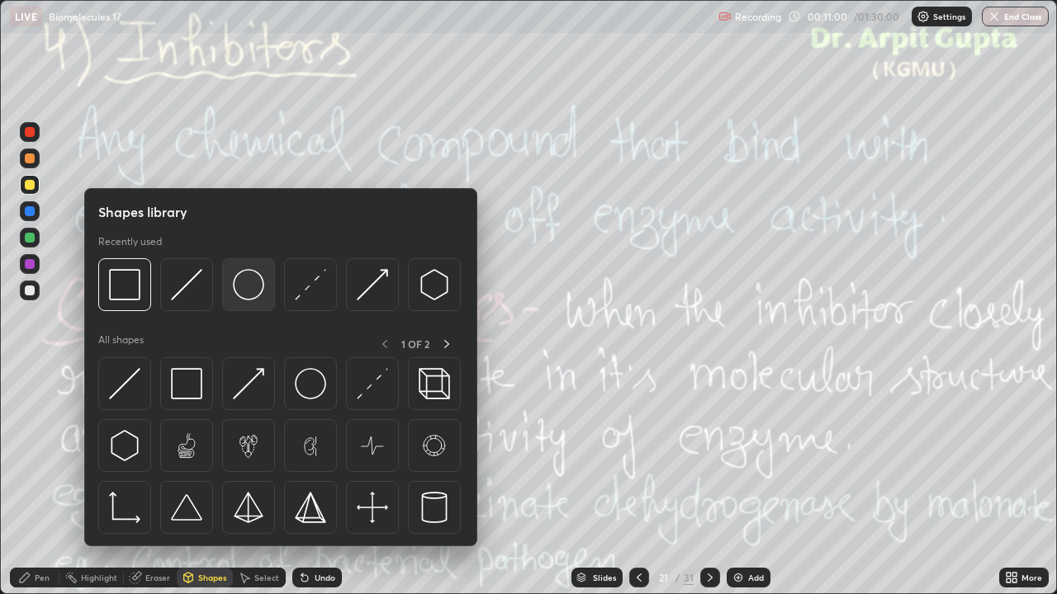
click at [252, 296] on img at bounding box center [248, 284] width 31 height 31
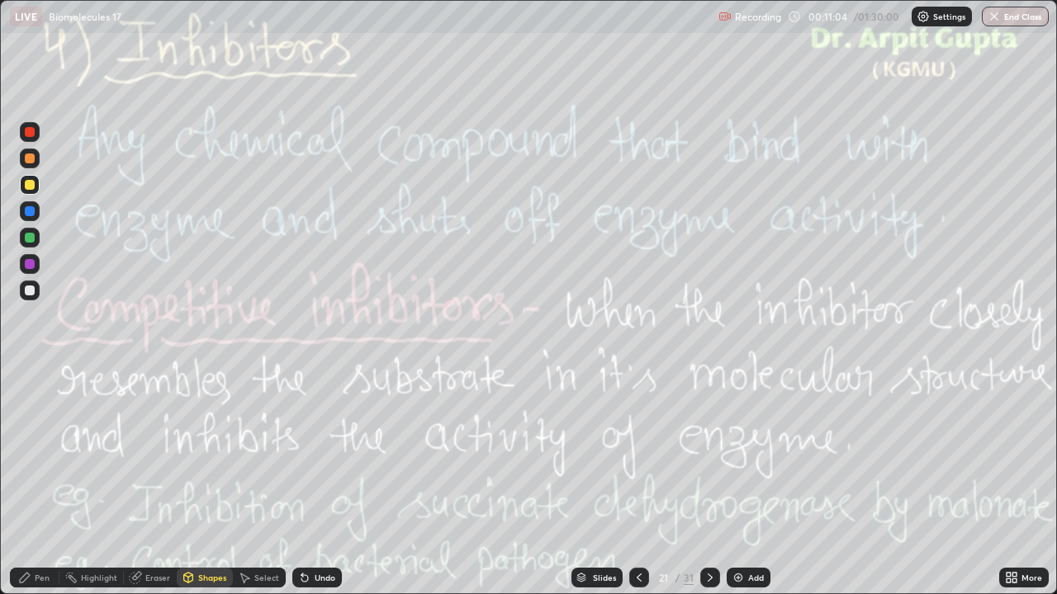
click at [152, 489] on div "Eraser" at bounding box center [157, 578] width 25 height 8
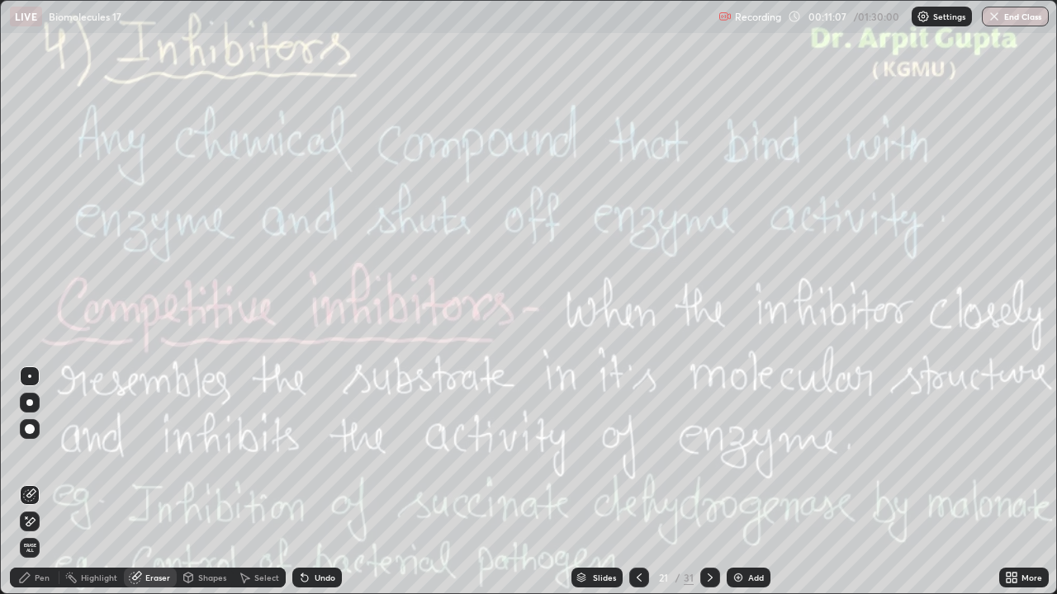
click at [27, 489] on icon at bounding box center [24, 577] width 13 height 13
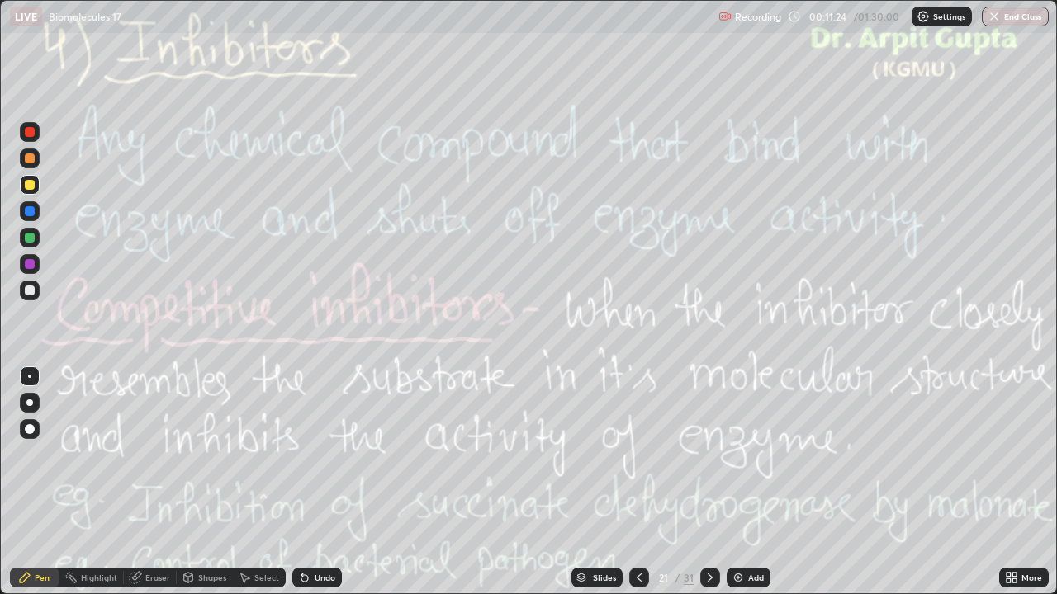
click at [32, 214] on div at bounding box center [30, 211] width 10 height 10
click at [315, 489] on div "Undo" at bounding box center [325, 578] width 21 height 8
click at [320, 489] on div "Undo" at bounding box center [325, 578] width 21 height 8
click at [215, 489] on div "Shapes" at bounding box center [212, 578] width 28 height 8
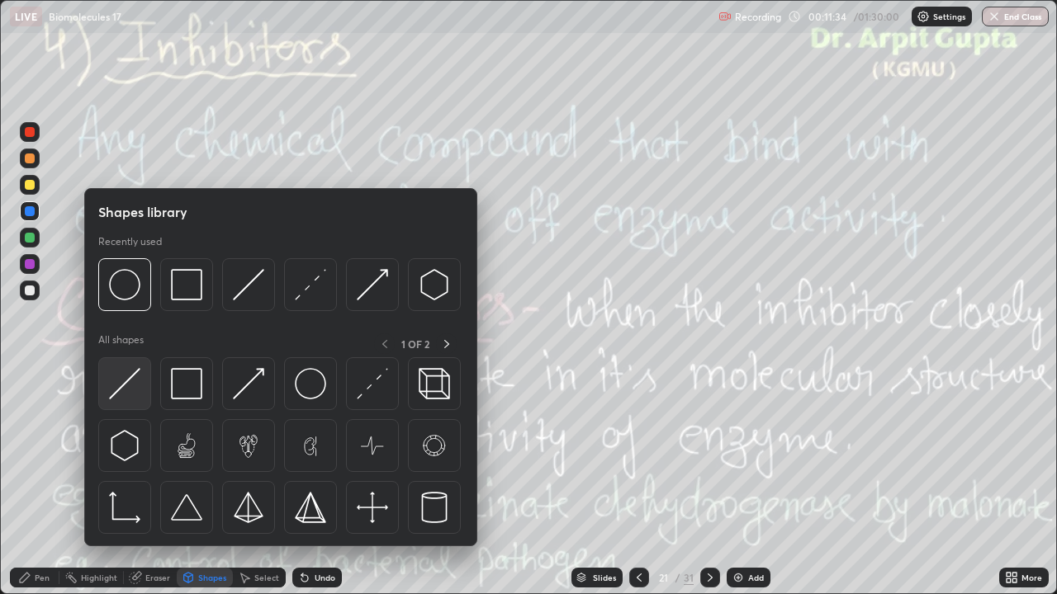
click at [131, 378] on img at bounding box center [124, 383] width 31 height 31
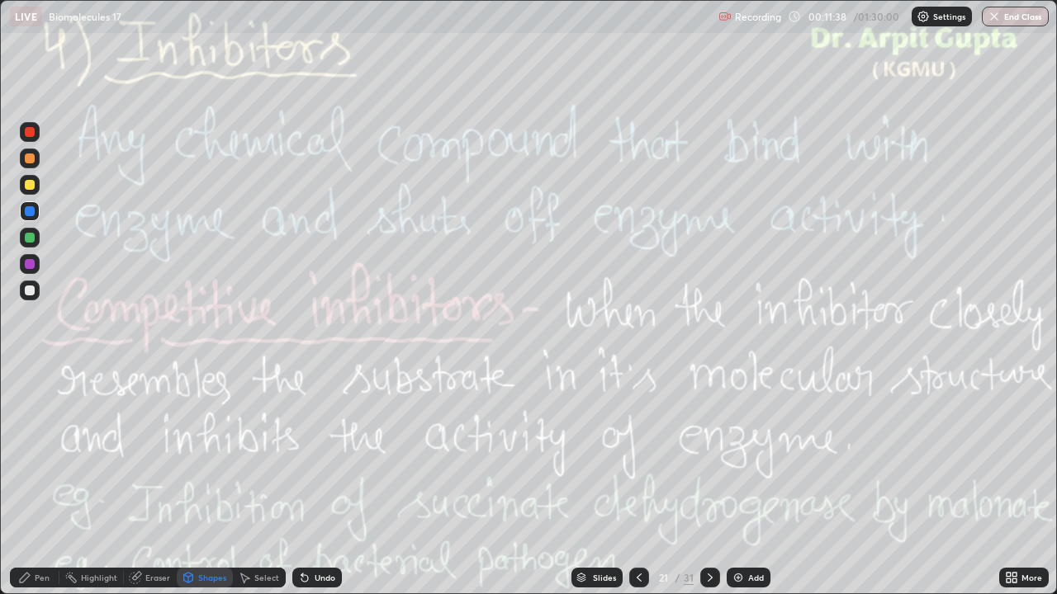
click at [315, 489] on div "Undo" at bounding box center [325, 578] width 21 height 8
click at [316, 489] on div "Undo" at bounding box center [325, 578] width 21 height 8
click at [33, 239] on div at bounding box center [30, 238] width 10 height 10
click at [36, 489] on div "Pen" at bounding box center [42, 578] width 15 height 8
click at [38, 208] on div at bounding box center [30, 211] width 20 height 20
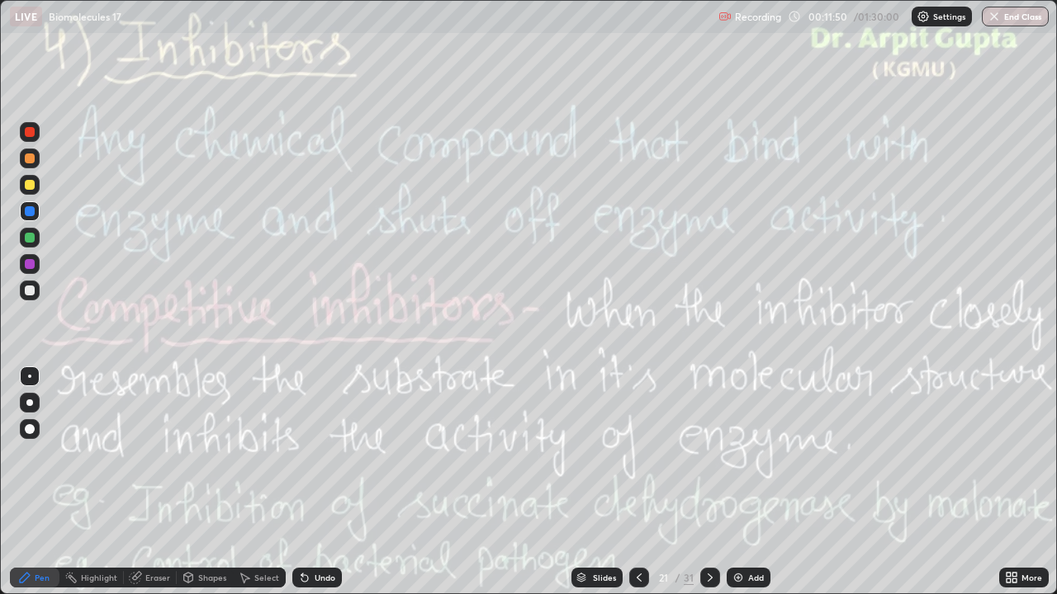
click at [35, 297] on div at bounding box center [30, 291] width 20 height 20
click at [490, 26] on div "LIVE Biomolecules 17" at bounding box center [361, 16] width 702 height 33
click at [309, 489] on div "Undo" at bounding box center [317, 578] width 50 height 20
click at [310, 489] on div "Undo" at bounding box center [317, 578] width 50 height 20
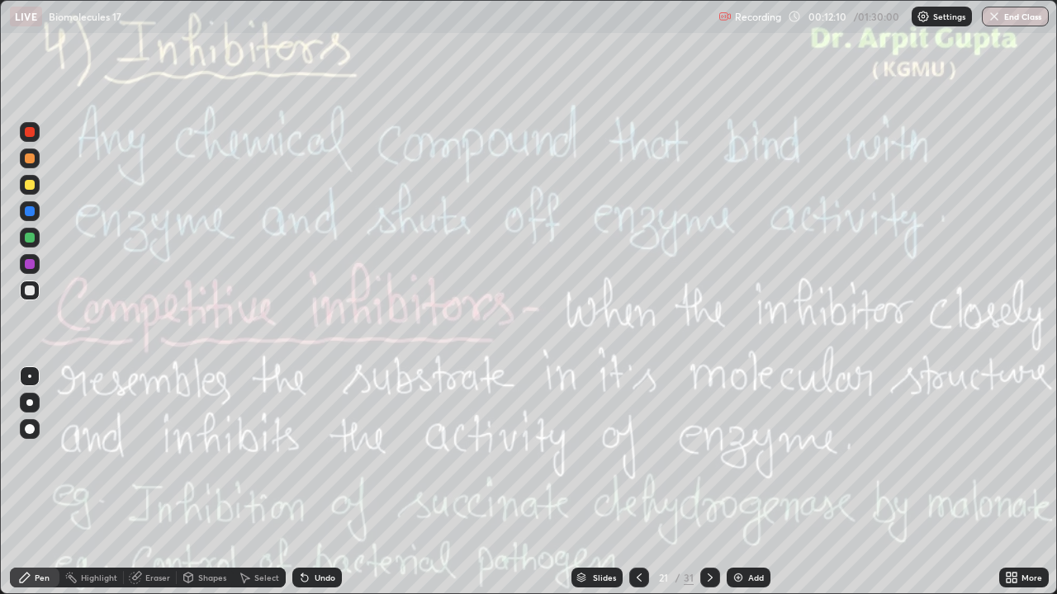
click at [315, 489] on div "Undo" at bounding box center [325, 578] width 21 height 8
click at [336, 489] on div "Undo" at bounding box center [317, 578] width 50 height 20
click at [322, 489] on div "Undo" at bounding box center [325, 578] width 21 height 8
click at [321, 489] on div "Undo" at bounding box center [325, 578] width 21 height 8
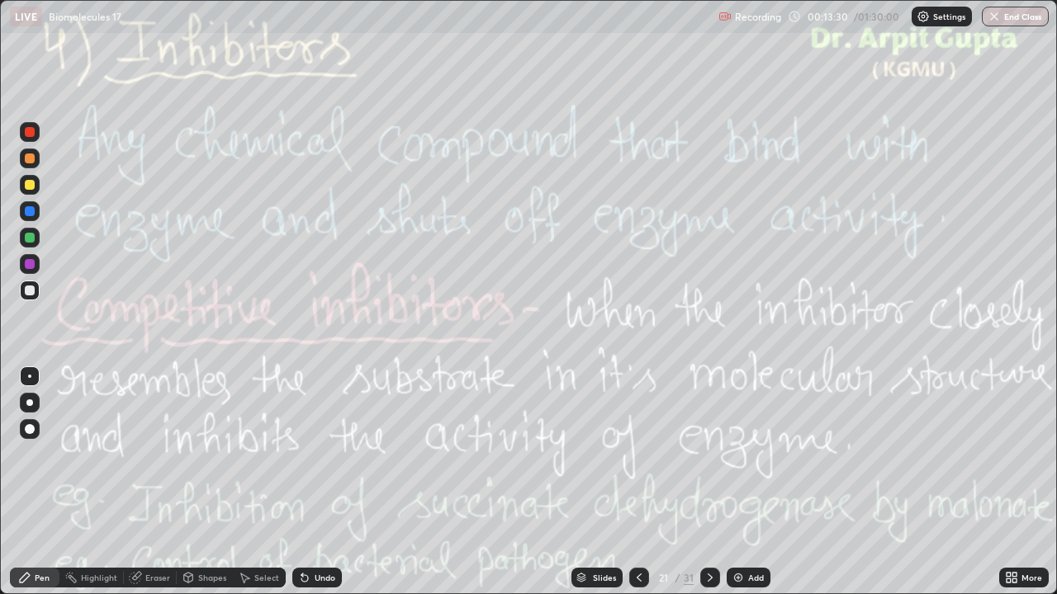
click at [321, 489] on div "Undo" at bounding box center [325, 578] width 21 height 8
click at [718, 489] on div at bounding box center [710, 577] width 20 height 33
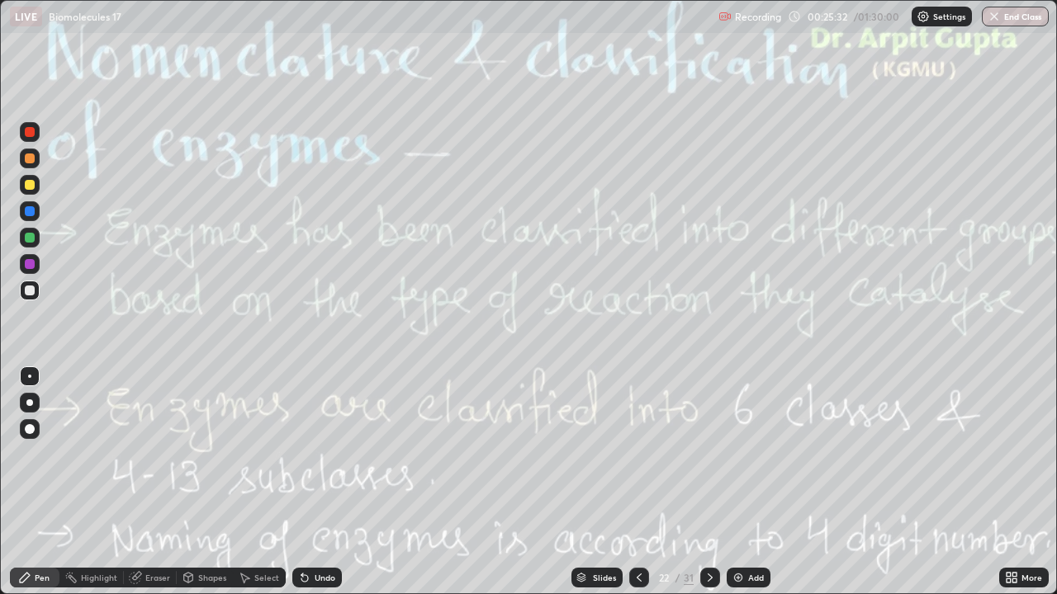
click at [708, 489] on icon at bounding box center [709, 577] width 13 height 13
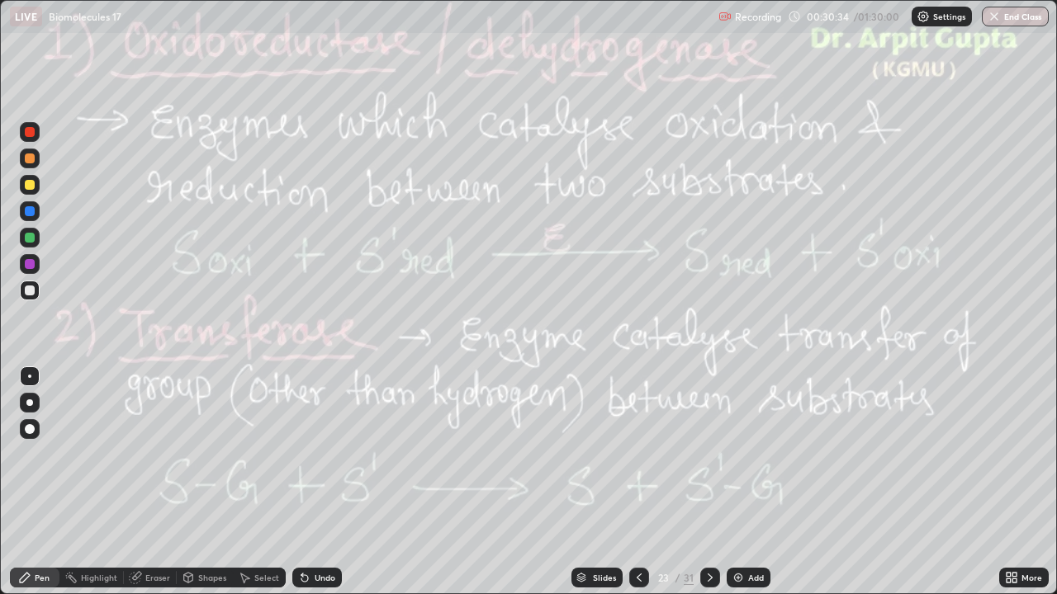
click at [31, 185] on div at bounding box center [30, 185] width 10 height 10
click at [324, 489] on div "Undo" at bounding box center [317, 578] width 50 height 20
click at [302, 489] on icon at bounding box center [304, 578] width 7 height 7
click at [708, 489] on icon at bounding box center [709, 577] width 13 height 13
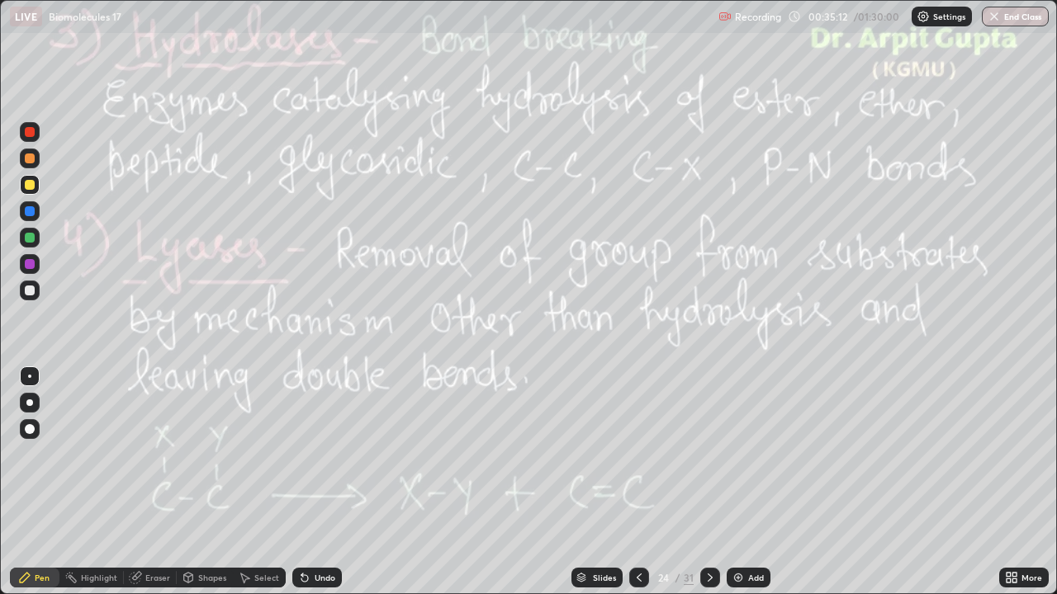
click at [324, 489] on div "Undo" at bounding box center [317, 578] width 50 height 20
click at [163, 489] on div "Eraser" at bounding box center [157, 578] width 25 height 8
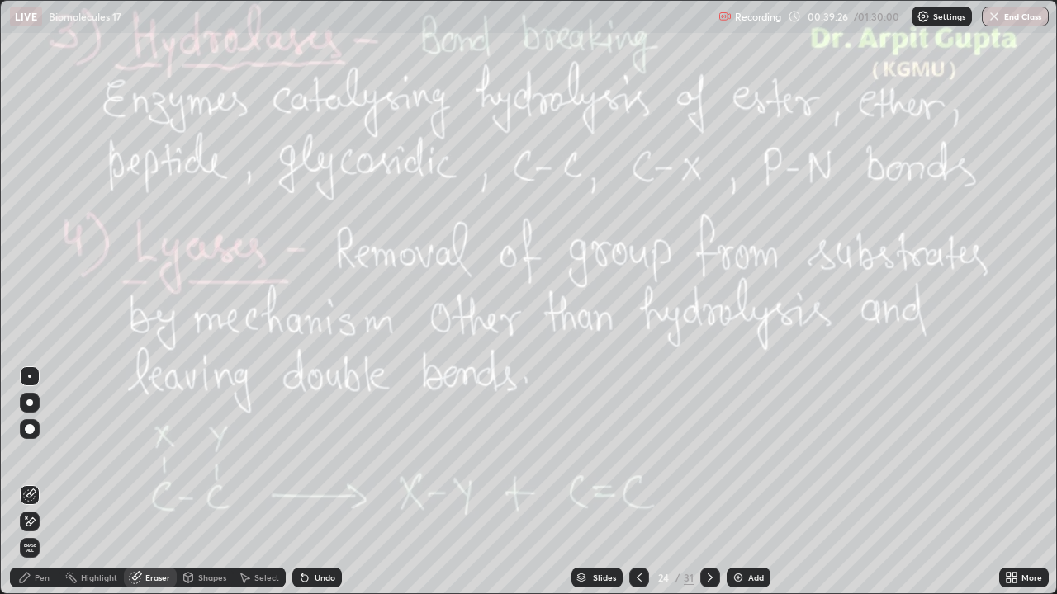
click at [43, 489] on div "Pen" at bounding box center [42, 578] width 15 height 8
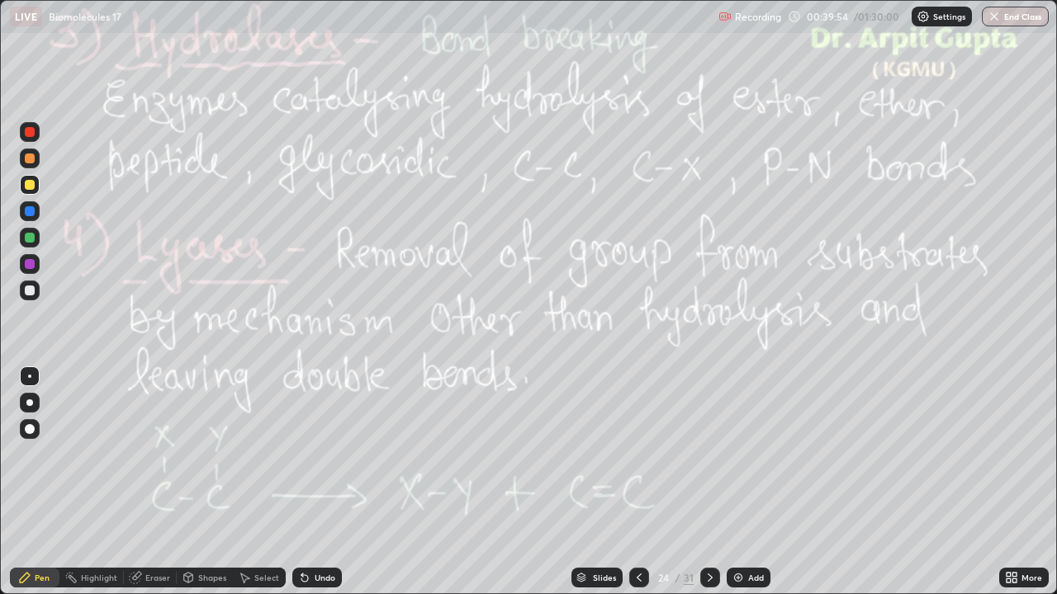
click at [706, 489] on div at bounding box center [710, 578] width 20 height 20
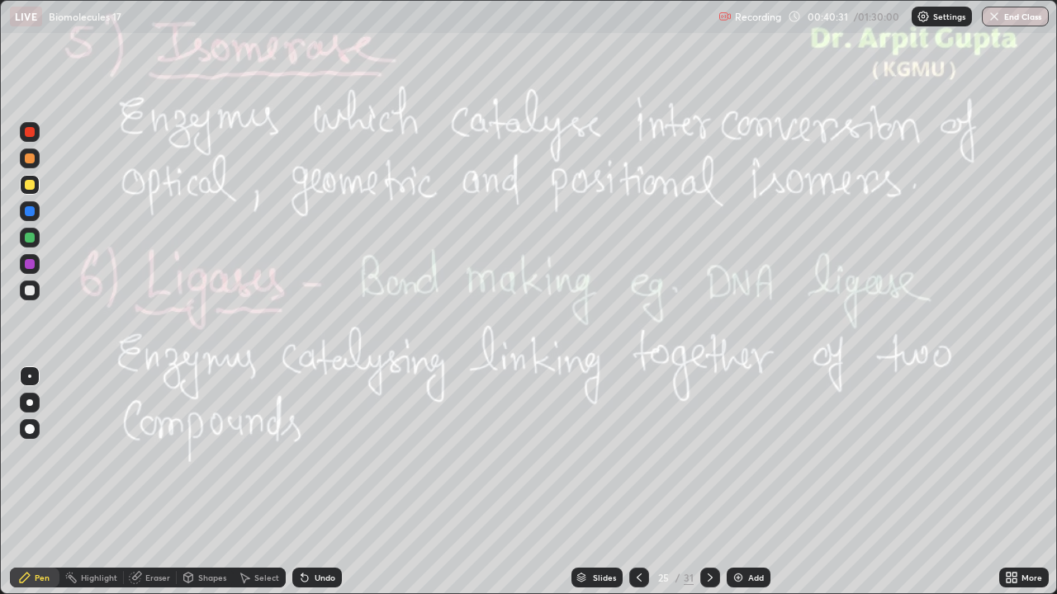
click at [31, 237] on div at bounding box center [30, 238] width 10 height 10
click at [315, 489] on div "Undo" at bounding box center [325, 578] width 21 height 8
click at [29, 291] on div at bounding box center [30, 291] width 10 height 10
click at [163, 489] on div "Eraser" at bounding box center [157, 578] width 25 height 8
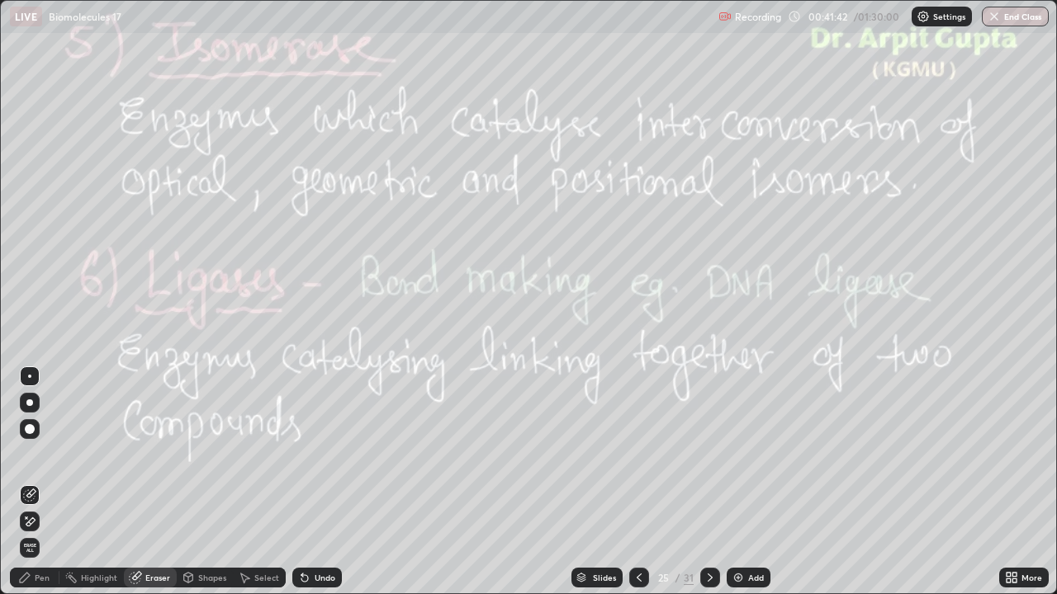
click at [45, 489] on div "Pen" at bounding box center [35, 578] width 50 height 20
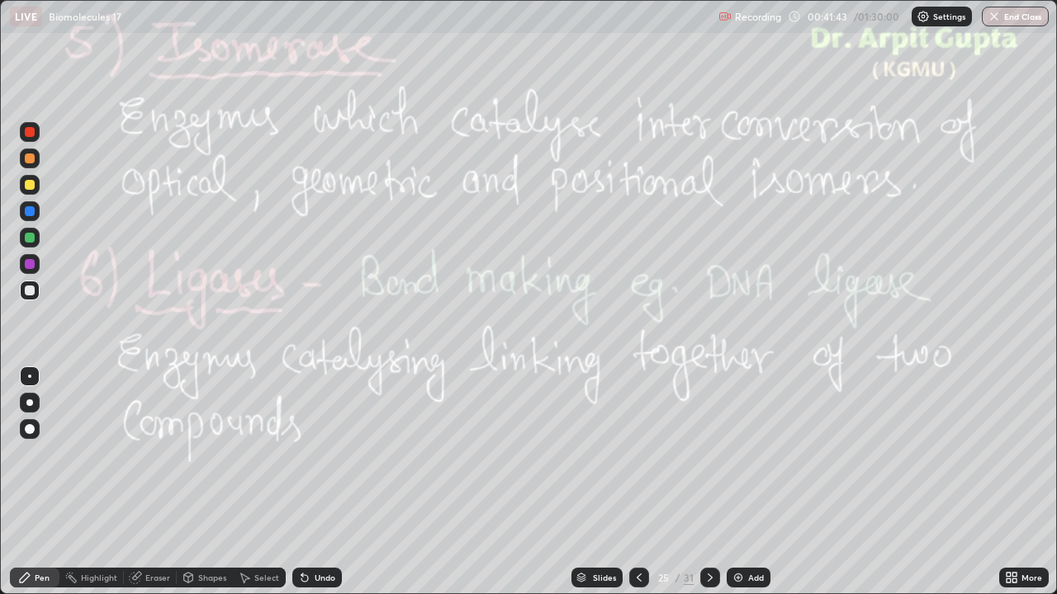
click at [33, 237] on div at bounding box center [30, 238] width 10 height 10
click at [162, 489] on div "Eraser" at bounding box center [157, 578] width 25 height 8
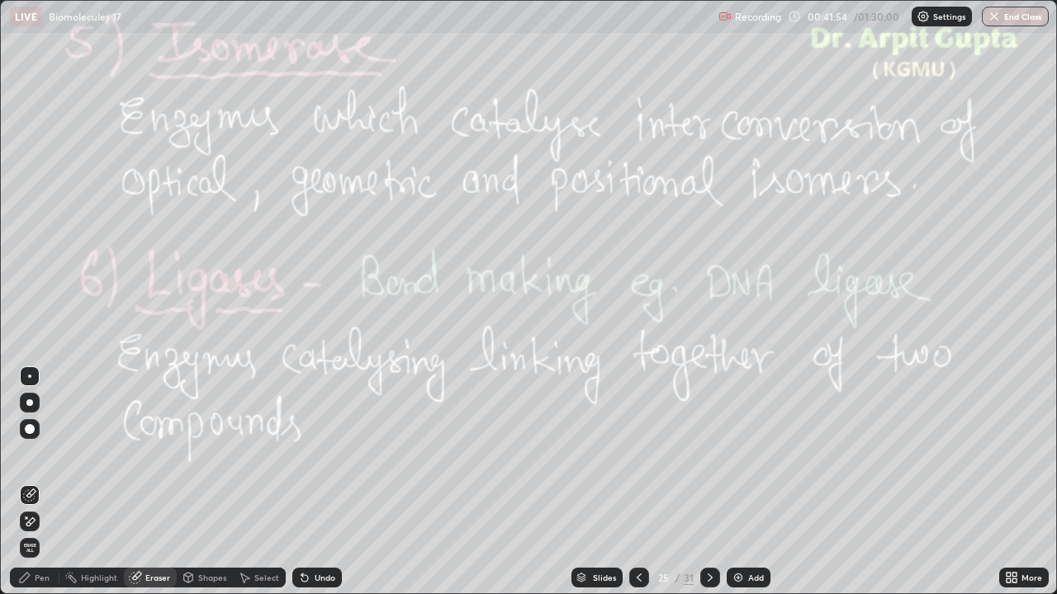
click at [45, 489] on div "Pen" at bounding box center [42, 578] width 15 height 8
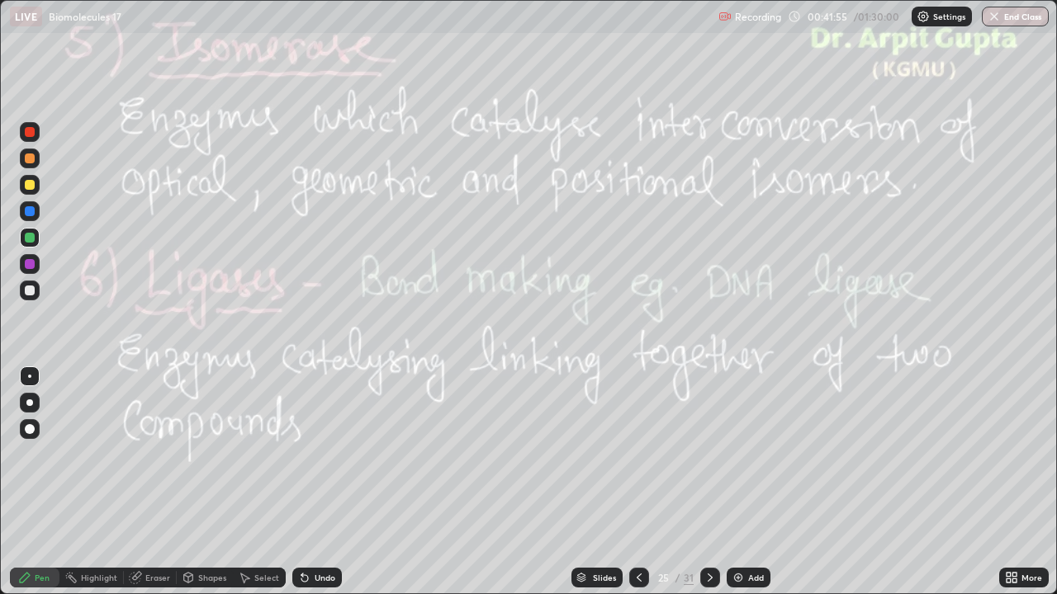
click at [30, 376] on div at bounding box center [29, 376] width 3 height 3
click at [31, 291] on div at bounding box center [30, 291] width 10 height 10
click at [639, 489] on icon at bounding box center [638, 577] width 13 height 13
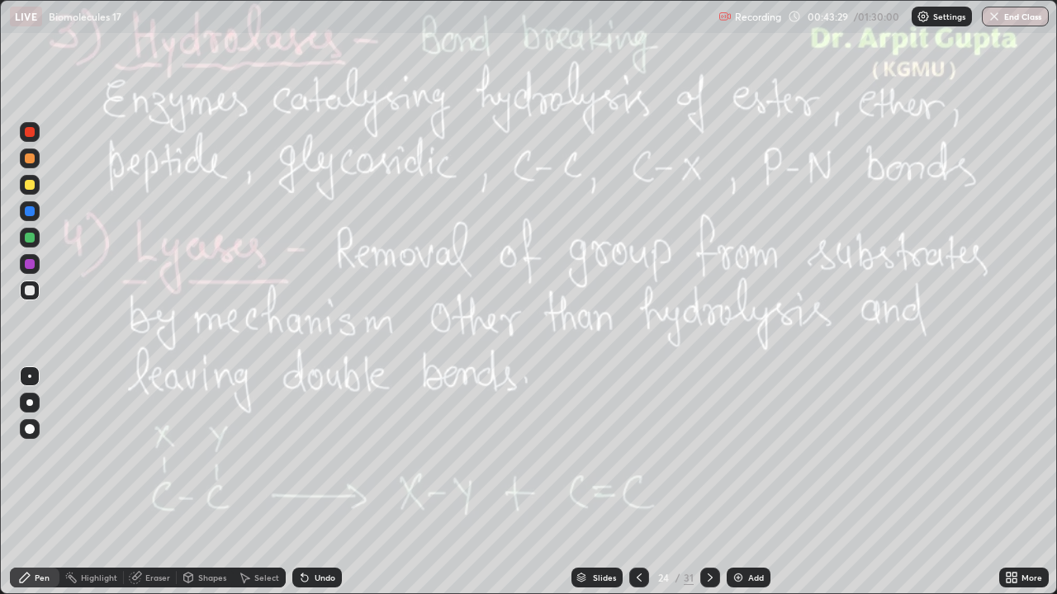
click at [708, 489] on icon at bounding box center [709, 577] width 13 height 13
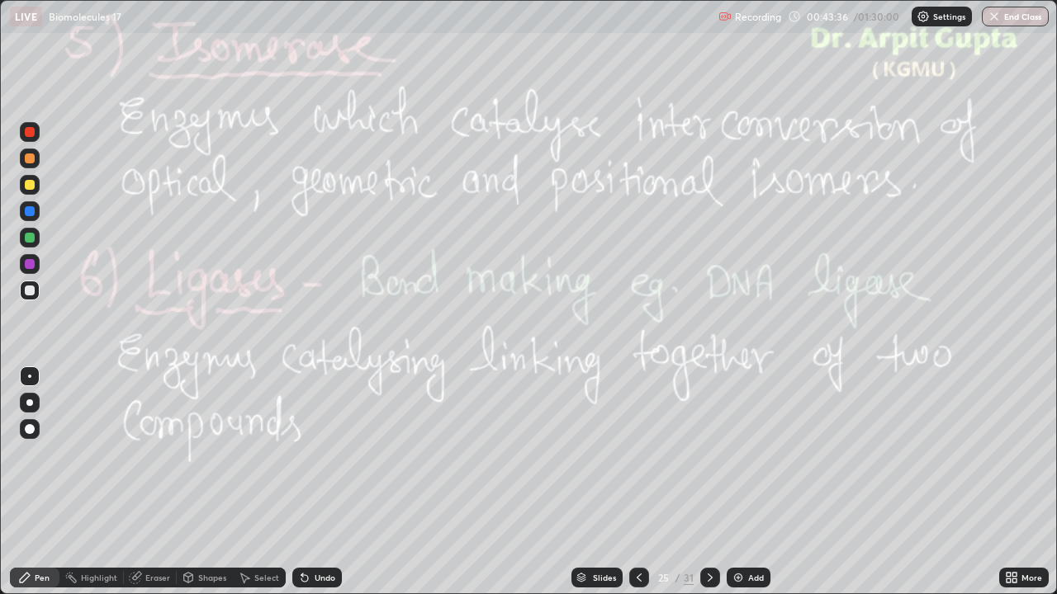
click at [0, 284] on div "Setting up your live class" at bounding box center [528, 297] width 1057 height 594
click at [163, 489] on div "Eraser" at bounding box center [157, 578] width 25 height 8
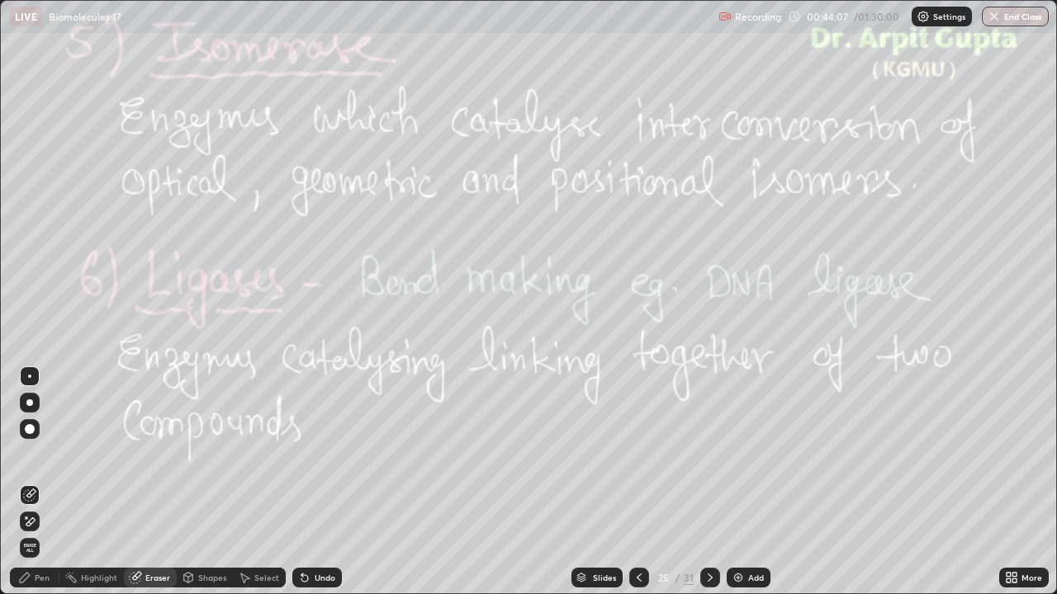
click at [34, 429] on div at bounding box center [30, 429] width 10 height 10
click at [34, 395] on div at bounding box center [30, 403] width 20 height 20
click at [46, 489] on div "Pen" at bounding box center [35, 578] width 50 height 20
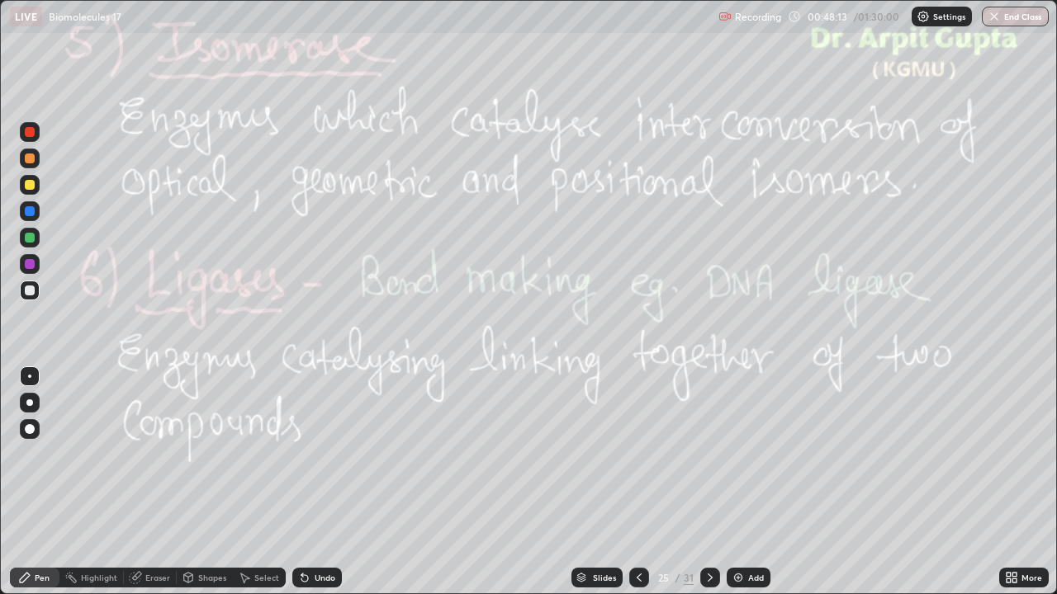
click at [31, 239] on div at bounding box center [30, 238] width 10 height 10
click at [320, 489] on div "Undo" at bounding box center [317, 578] width 50 height 20
click at [29, 290] on div at bounding box center [30, 291] width 10 height 10
click at [639, 489] on icon at bounding box center [638, 577] width 13 height 13
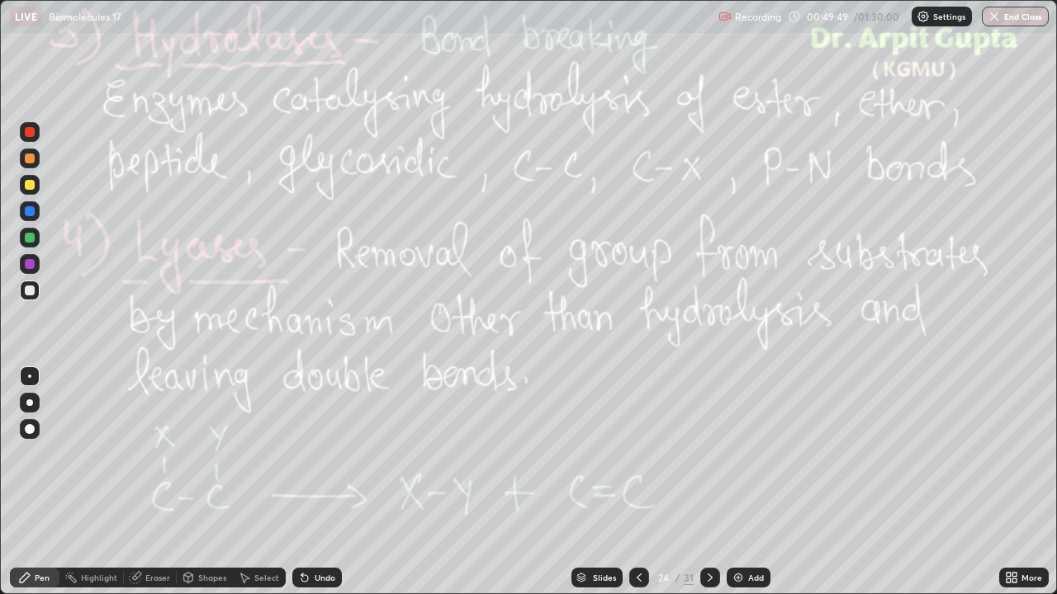
click at [636, 489] on icon at bounding box center [638, 577] width 13 height 13
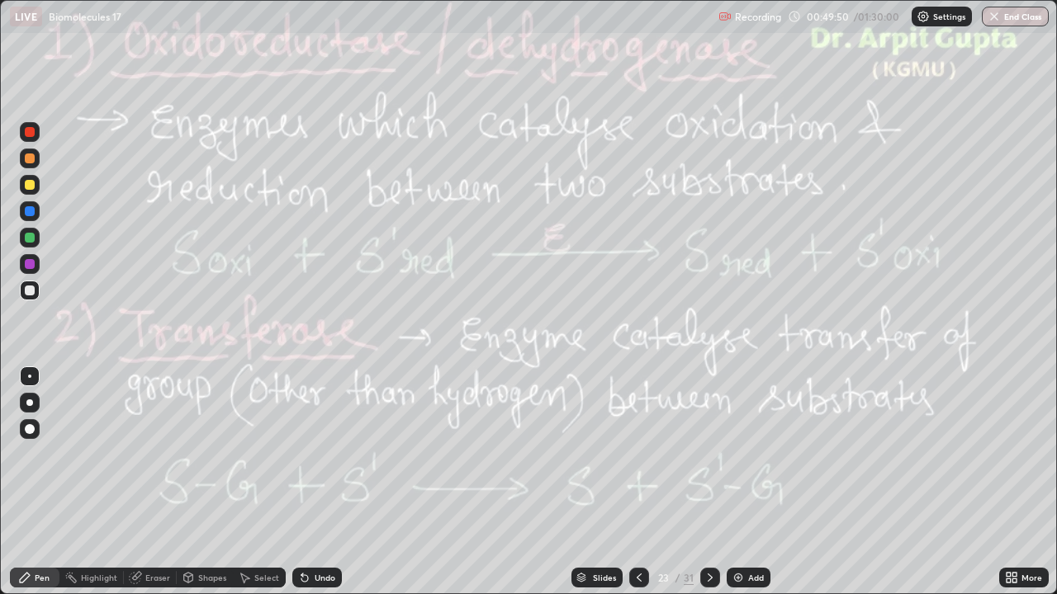
click at [637, 489] on icon at bounding box center [639, 578] width 5 height 8
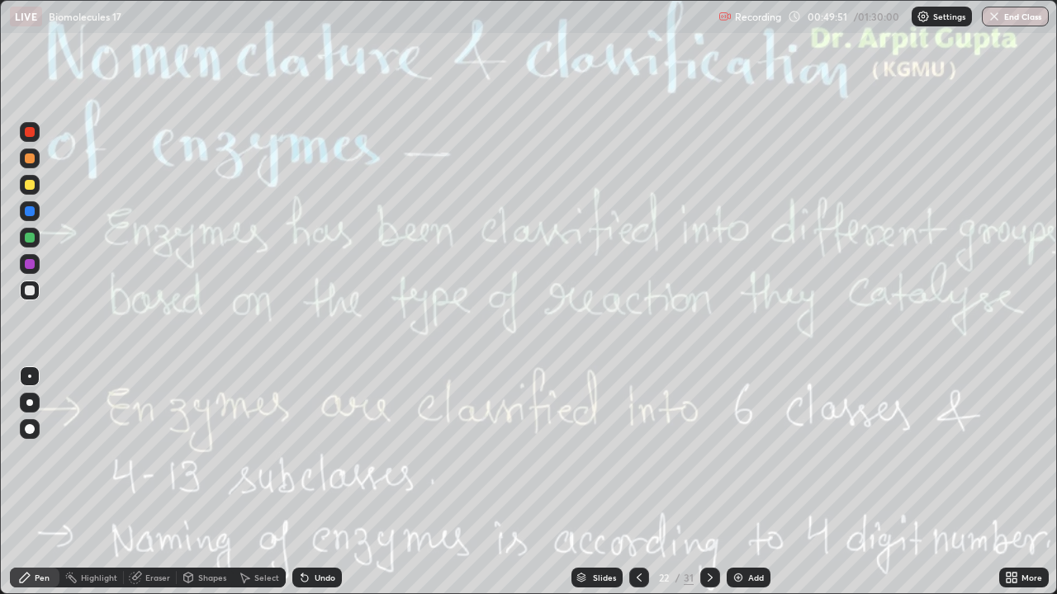
click at [711, 489] on icon at bounding box center [709, 577] width 13 height 13
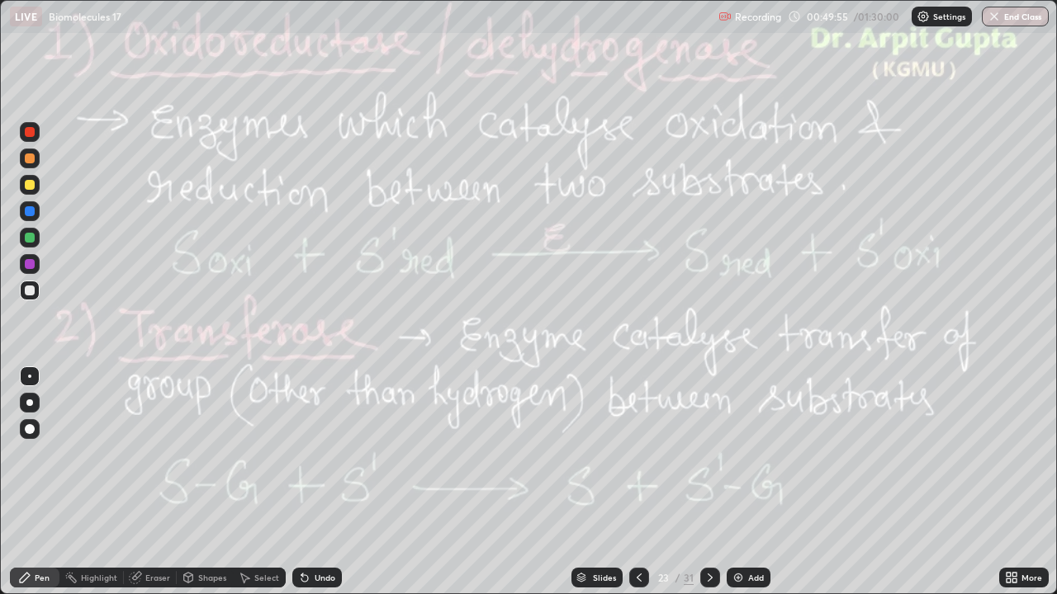
click at [707, 489] on icon at bounding box center [709, 577] width 13 height 13
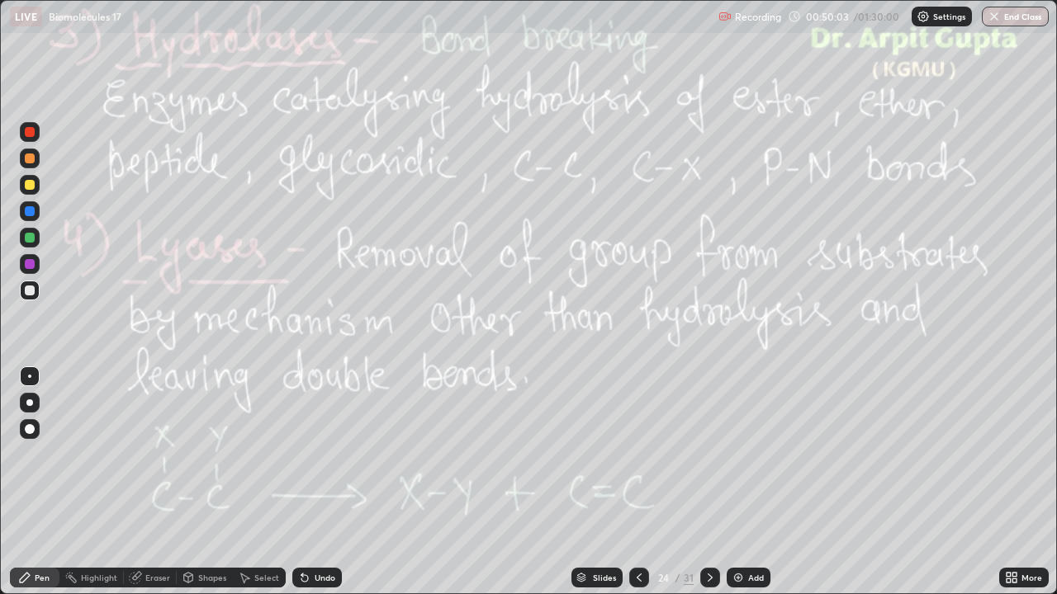
click at [708, 489] on icon at bounding box center [709, 577] width 13 height 13
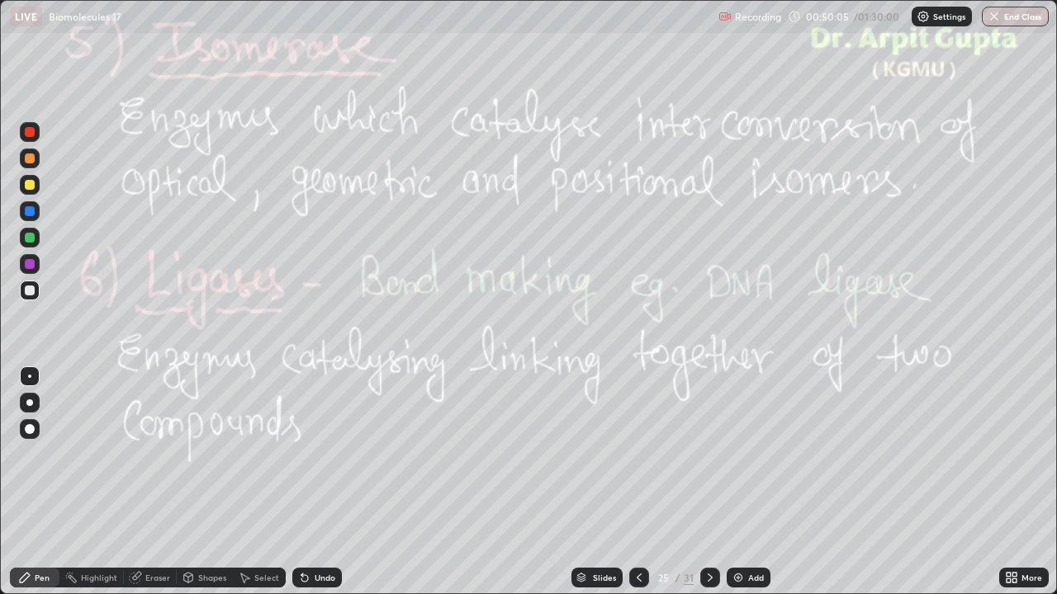
click at [707, 489] on icon at bounding box center [709, 577] width 13 height 13
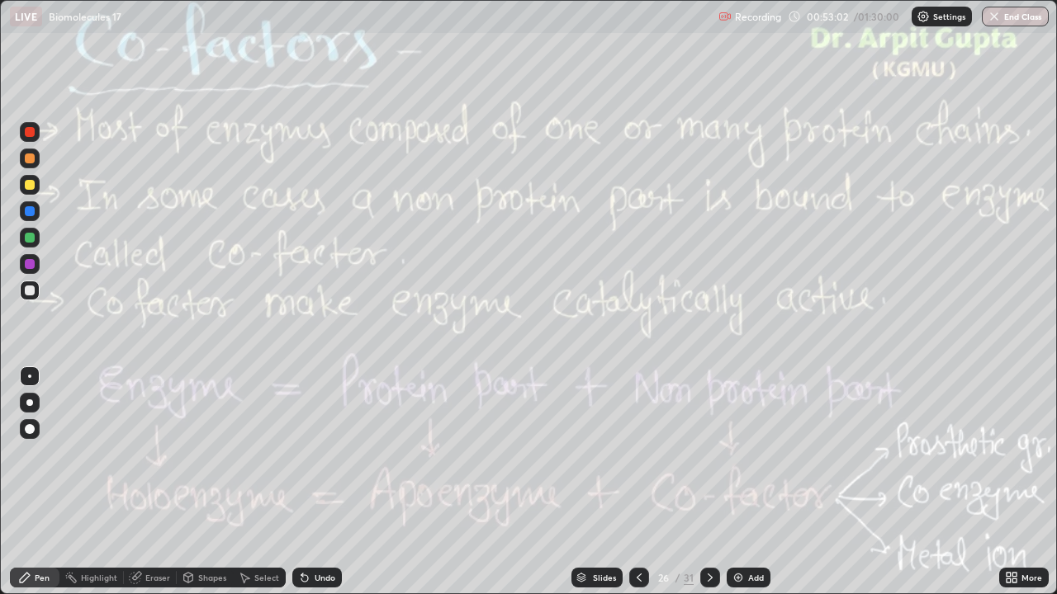
click at [731, 489] on img at bounding box center [737, 577] width 13 height 13
click at [715, 489] on div at bounding box center [710, 577] width 20 height 33
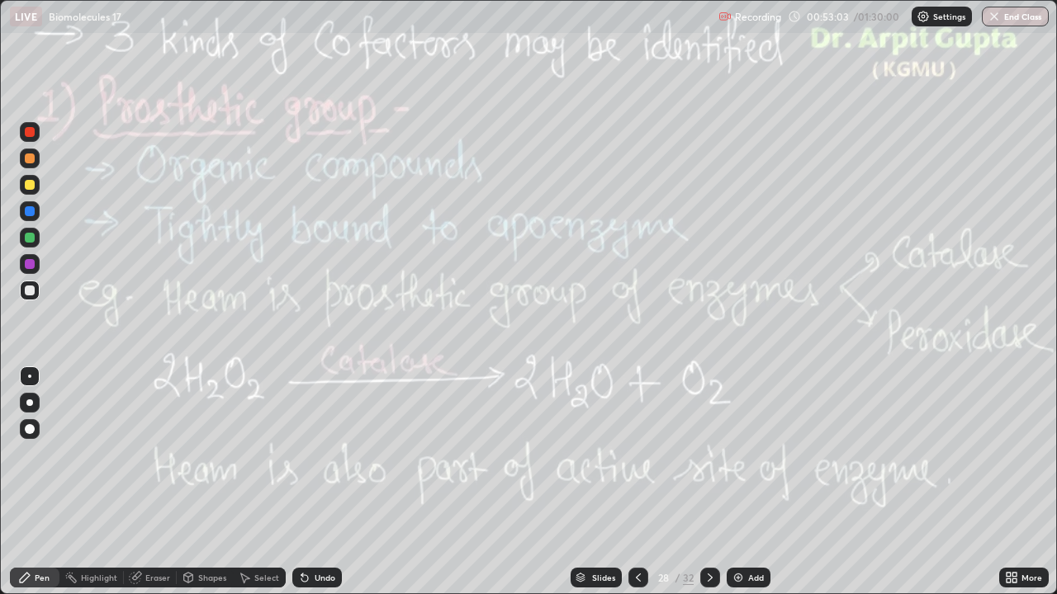
click at [708, 489] on div at bounding box center [710, 577] width 20 height 33
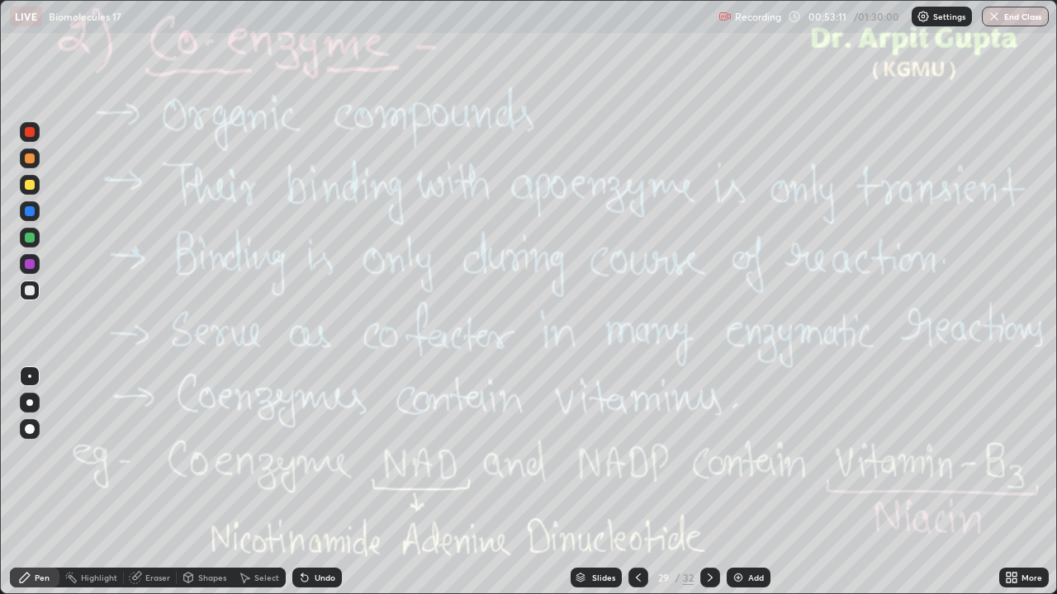
click at [644, 489] on div at bounding box center [638, 578] width 20 height 20
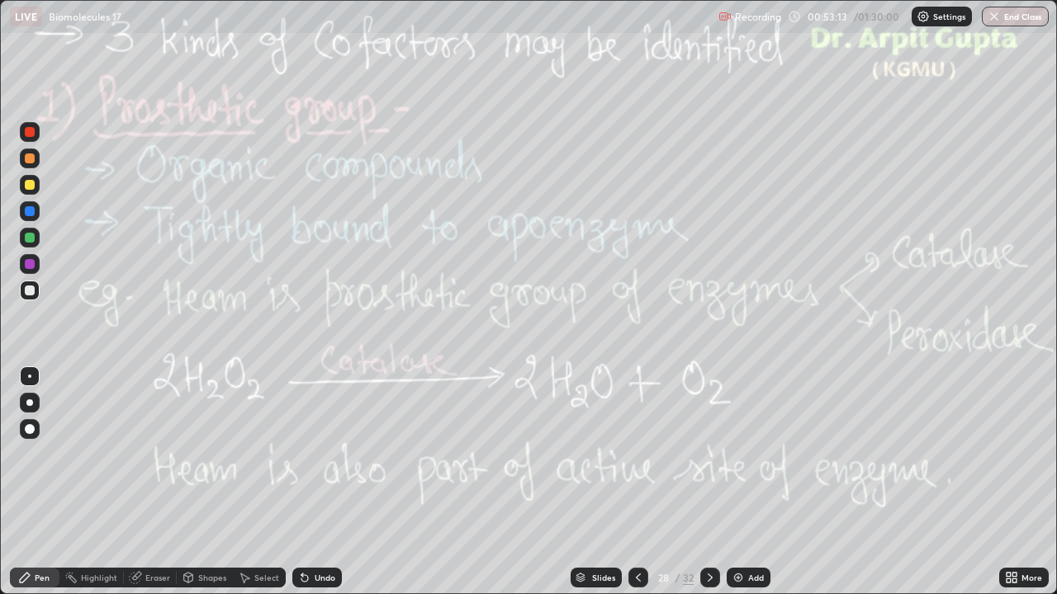
click at [640, 489] on icon at bounding box center [638, 577] width 13 height 13
click at [637, 489] on icon at bounding box center [638, 577] width 13 height 13
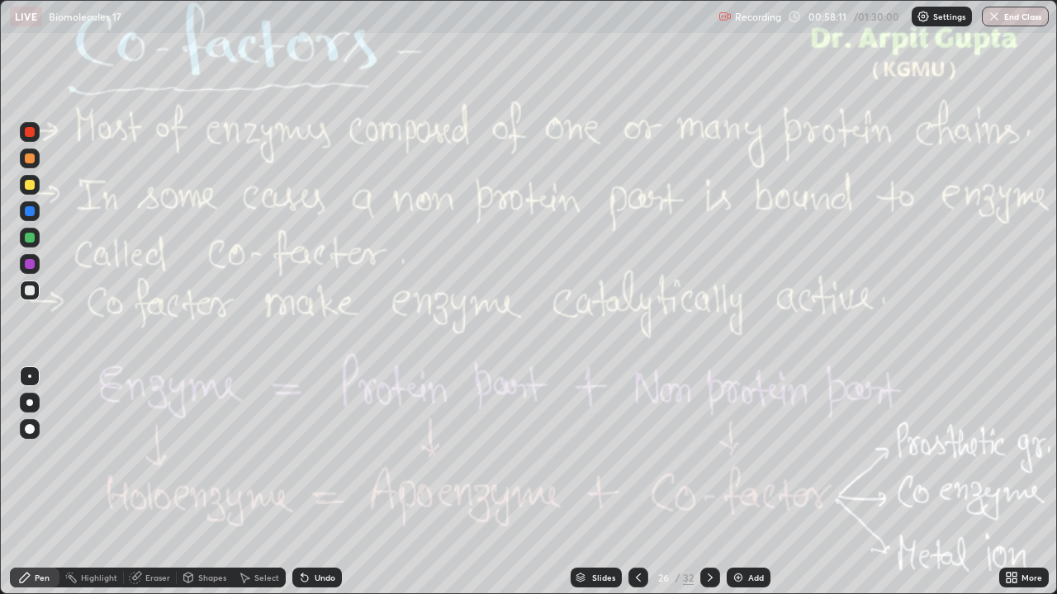
click at [709, 489] on icon at bounding box center [709, 577] width 13 height 13
click at [706, 489] on icon at bounding box center [709, 577] width 13 height 13
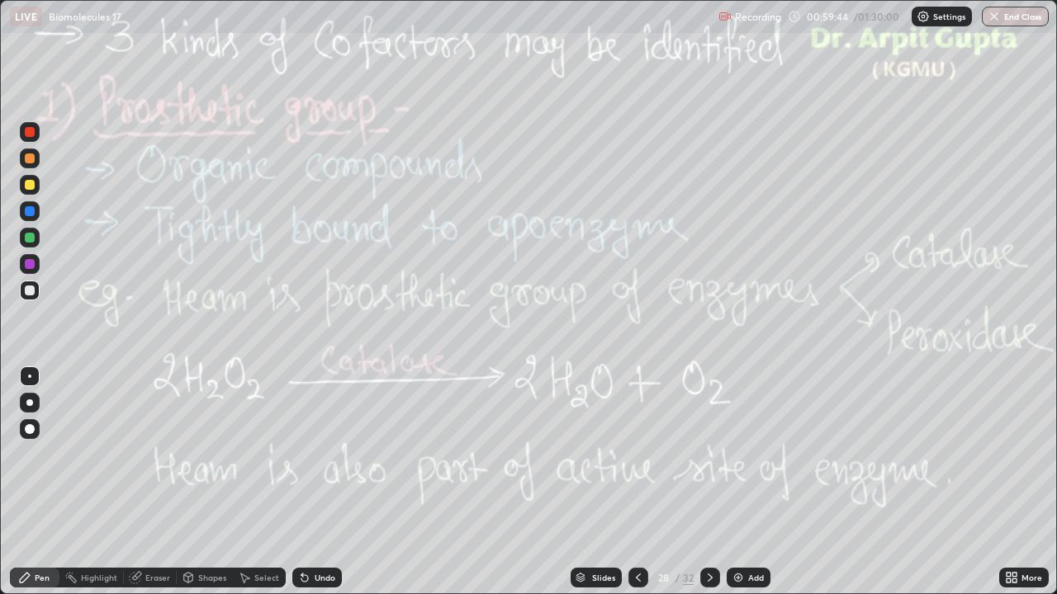
click at [641, 489] on icon at bounding box center [638, 577] width 13 height 13
click at [641, 489] on div at bounding box center [638, 577] width 20 height 33
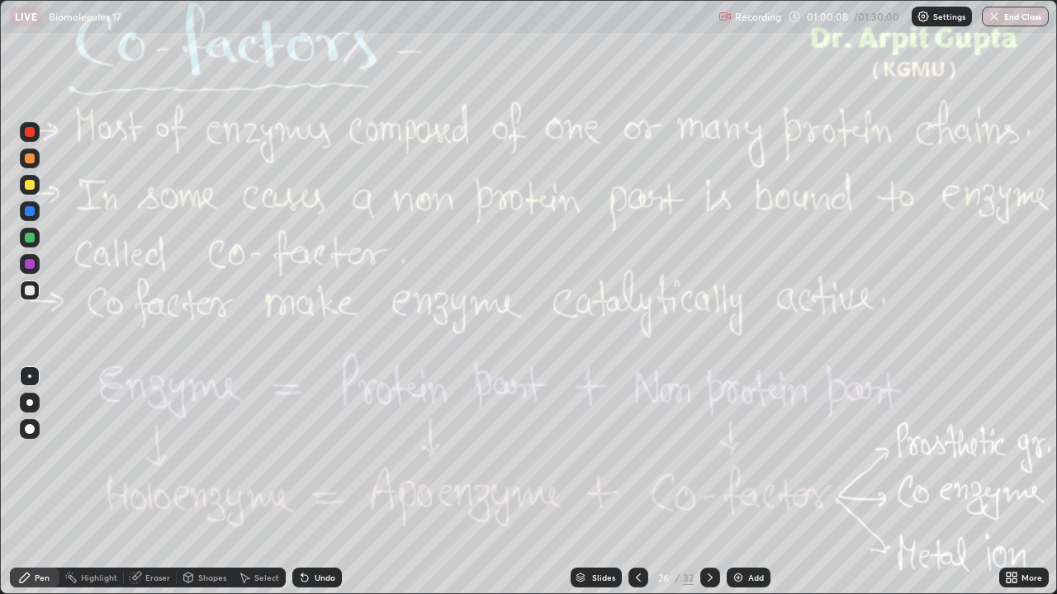
click at [710, 489] on icon at bounding box center [709, 577] width 13 height 13
click at [707, 489] on icon at bounding box center [709, 577] width 13 height 13
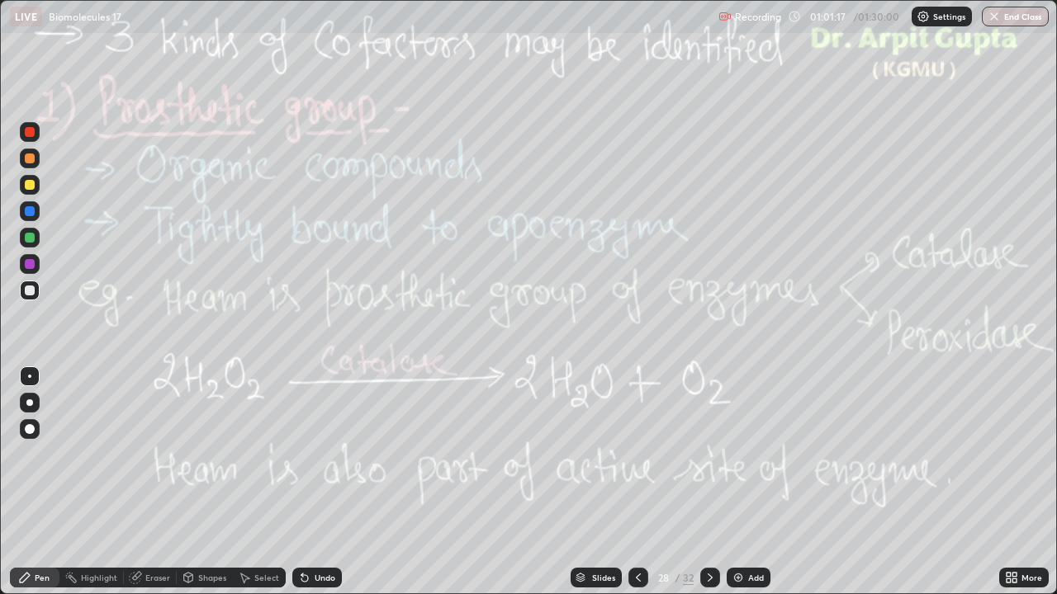
click at [637, 489] on icon at bounding box center [638, 577] width 13 height 13
click at [634, 489] on div at bounding box center [638, 578] width 20 height 20
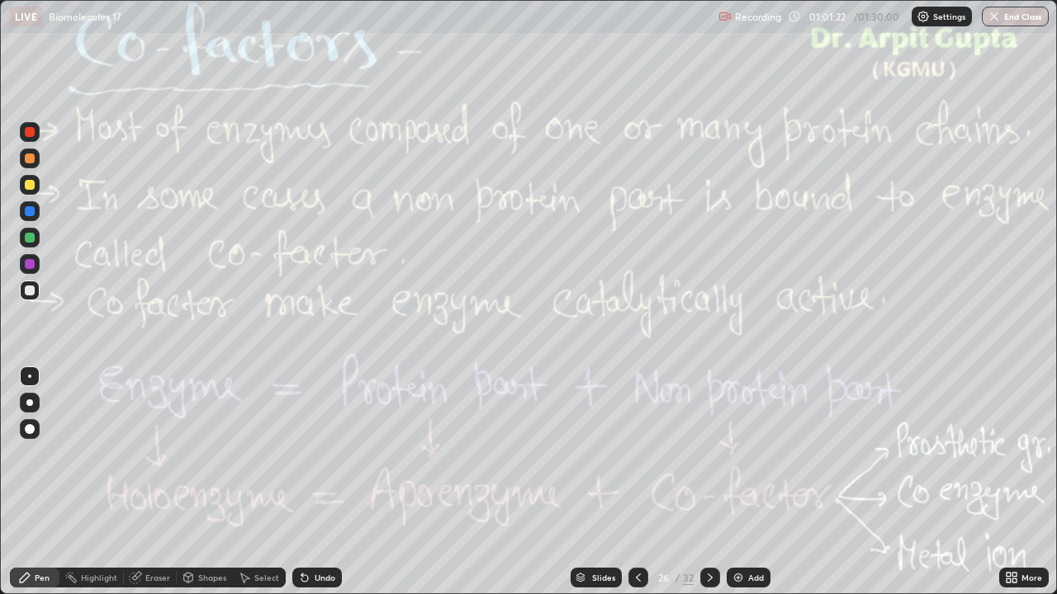
click at [708, 489] on icon at bounding box center [709, 577] width 13 height 13
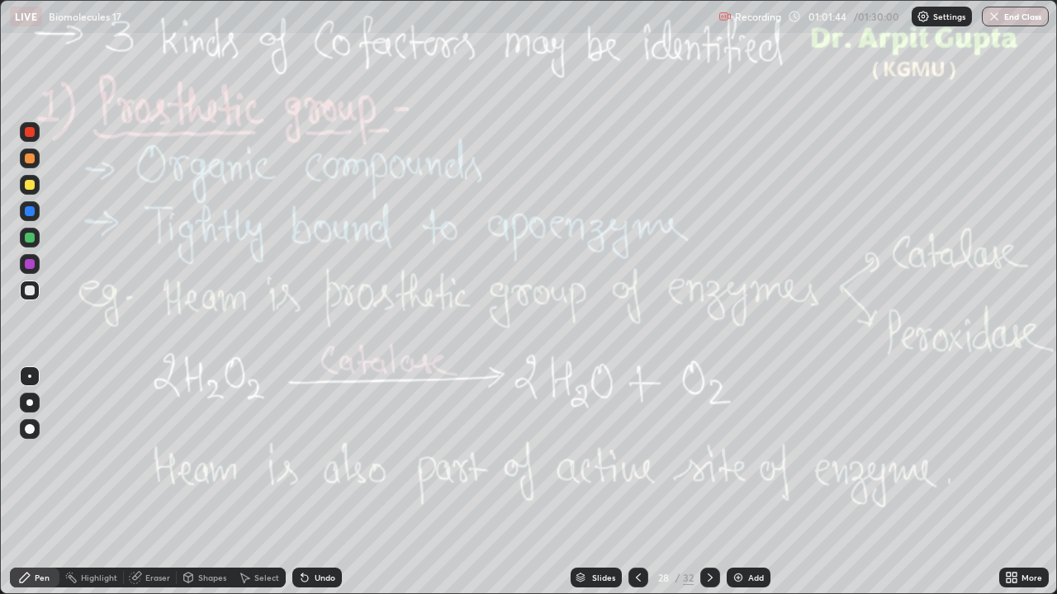
click at [302, 489] on icon at bounding box center [304, 578] width 7 height 7
click at [708, 489] on icon at bounding box center [710, 578] width 5 height 8
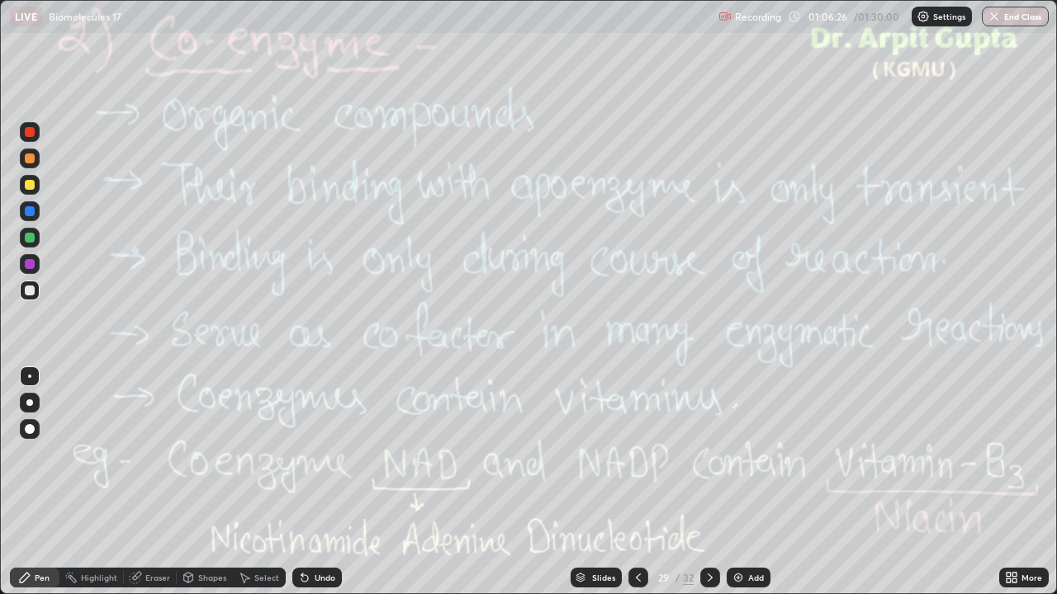
click at [638, 489] on icon at bounding box center [638, 577] width 13 height 13
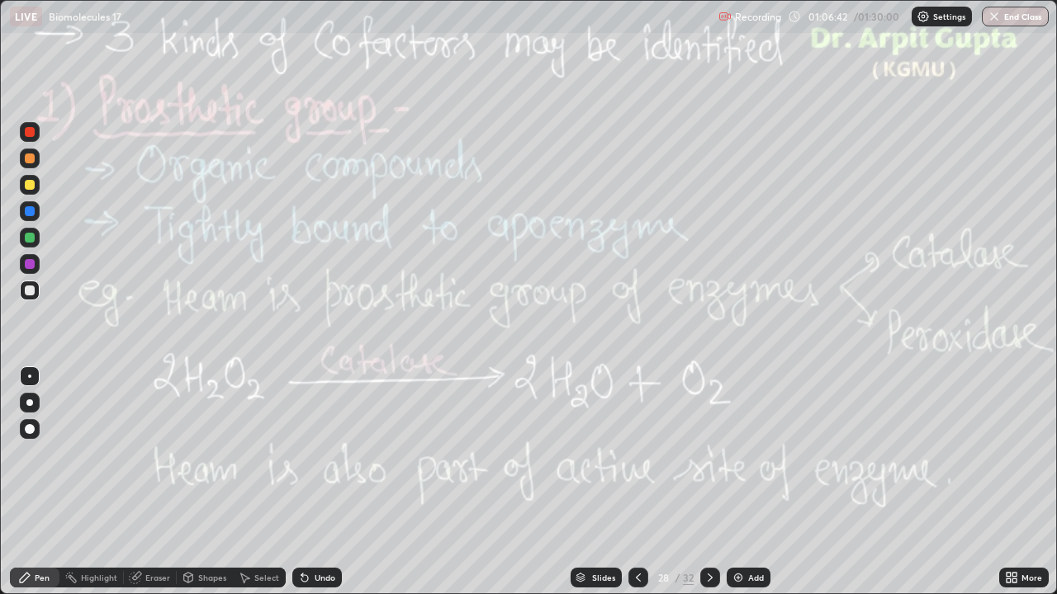
click at [706, 489] on icon at bounding box center [709, 577] width 13 height 13
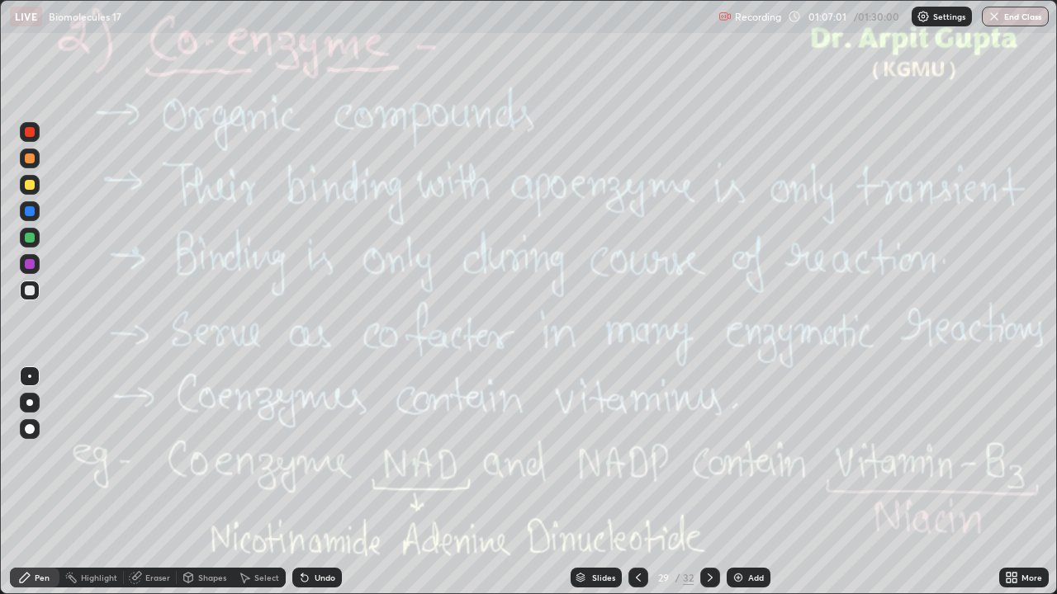
click at [637, 489] on icon at bounding box center [638, 577] width 13 height 13
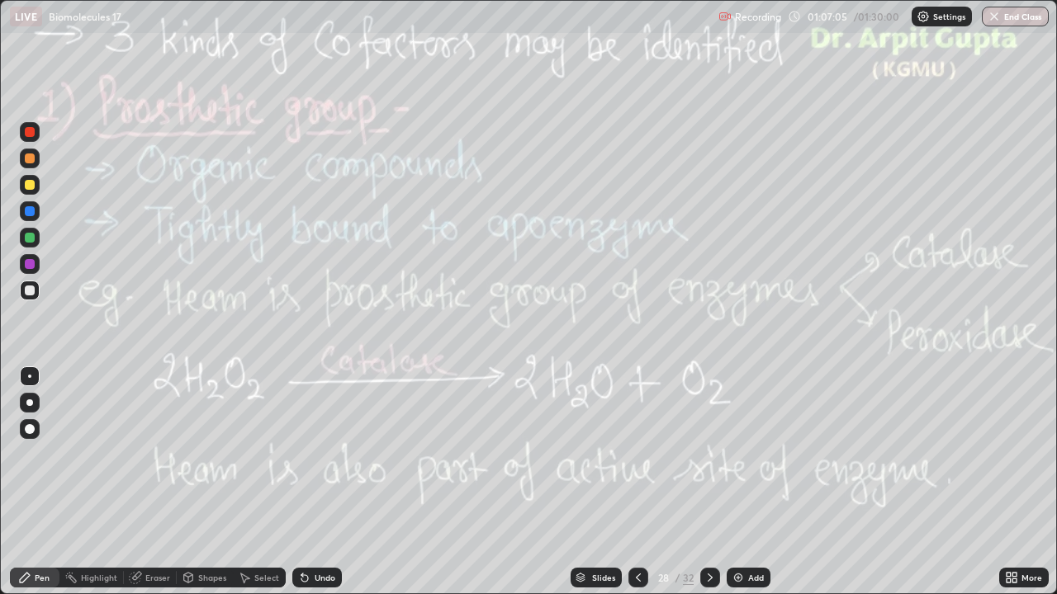
click at [708, 489] on icon at bounding box center [709, 577] width 13 height 13
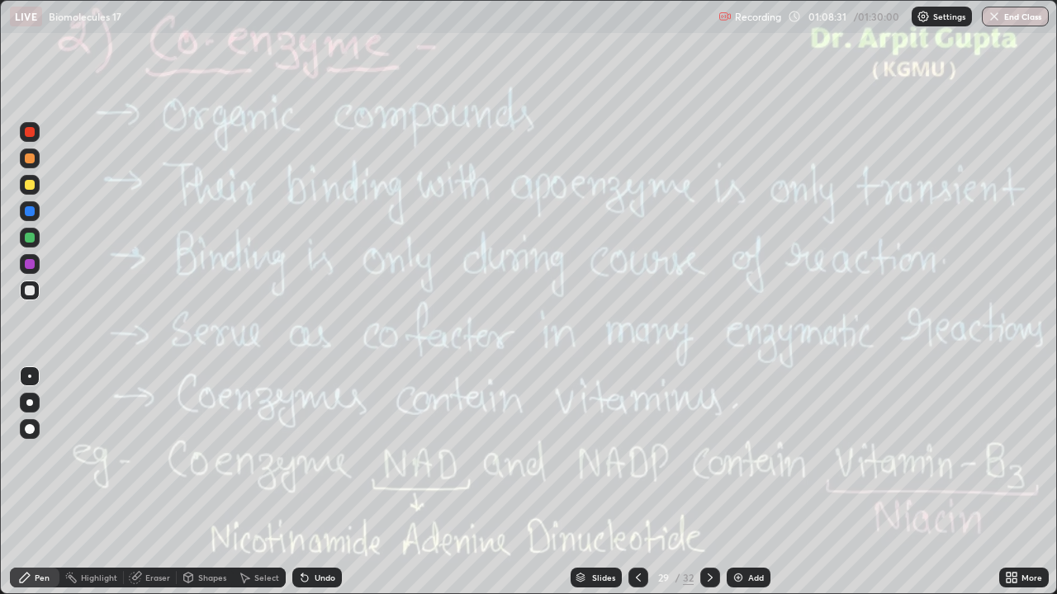
click at [637, 489] on icon at bounding box center [638, 577] width 13 height 13
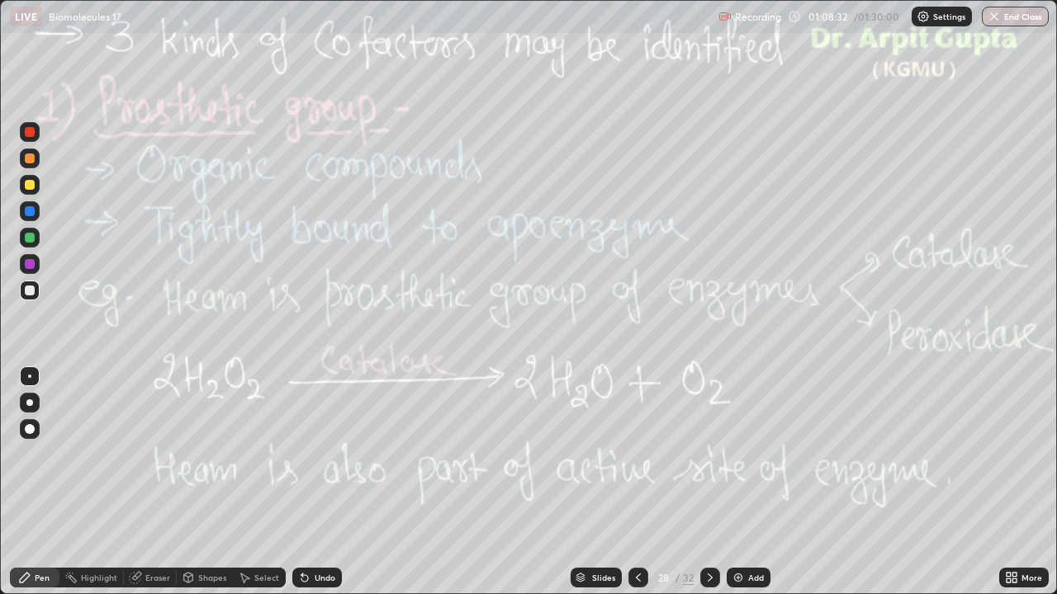
click at [637, 489] on icon at bounding box center [638, 577] width 13 height 13
click at [643, 489] on icon at bounding box center [638, 577] width 13 height 13
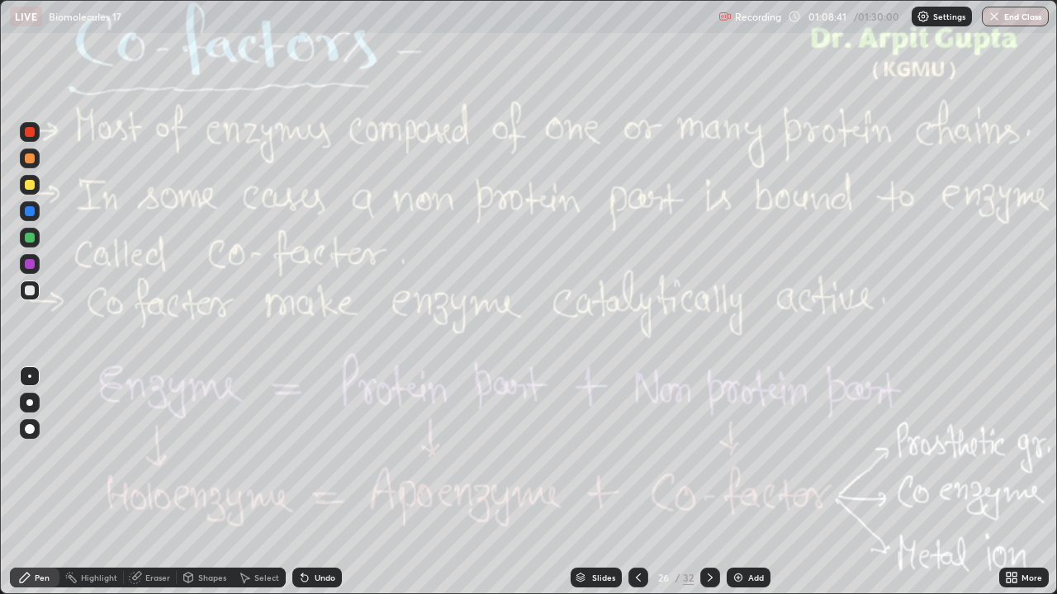
click at [709, 489] on icon at bounding box center [709, 577] width 13 height 13
click at [704, 489] on icon at bounding box center [709, 577] width 13 height 13
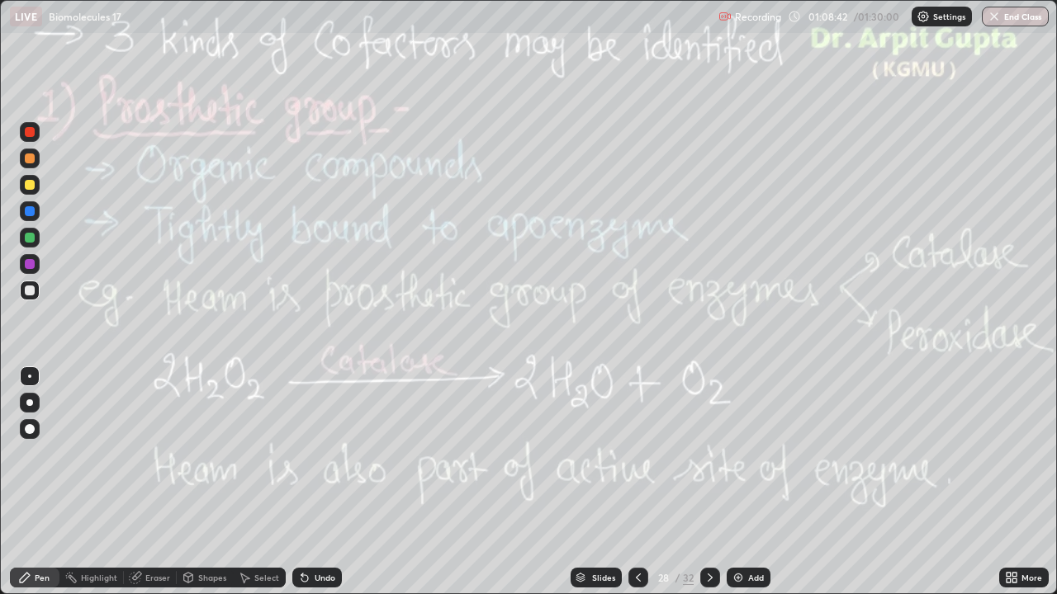
click at [704, 489] on div at bounding box center [710, 578] width 20 height 20
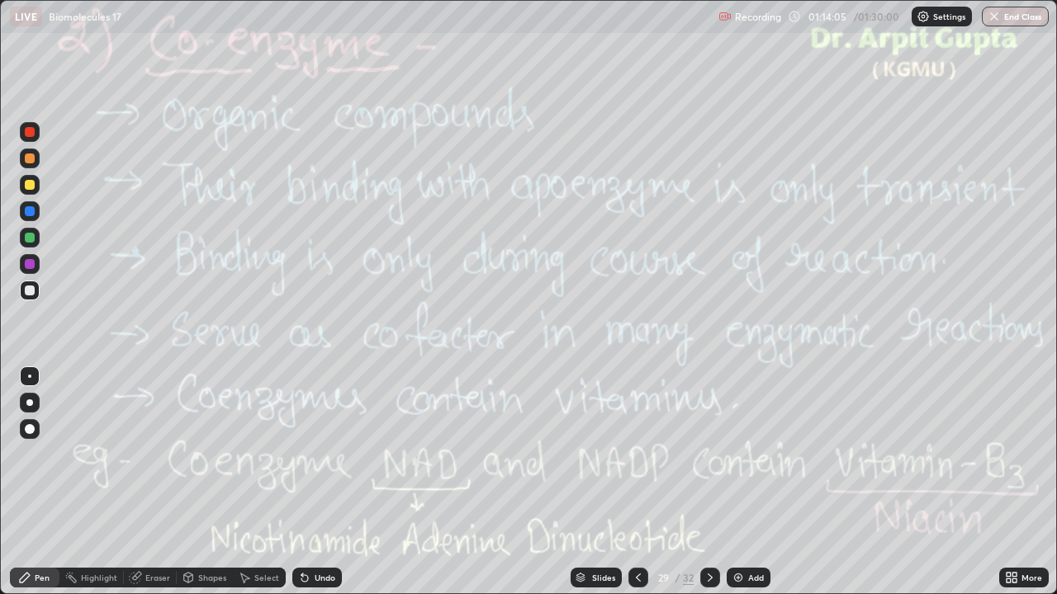
click at [708, 489] on icon at bounding box center [709, 577] width 13 height 13
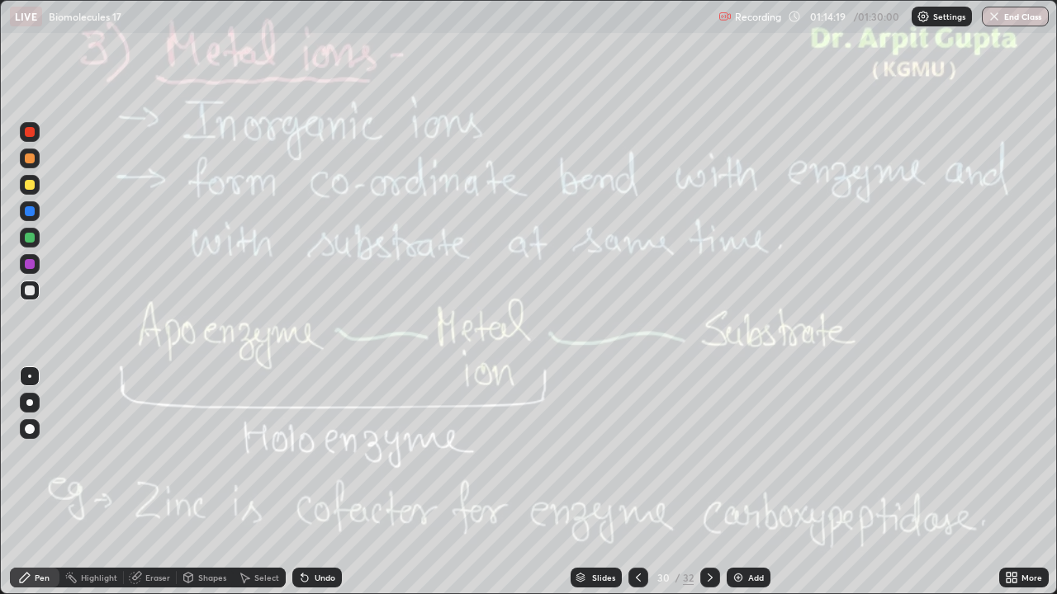
click at [637, 489] on icon at bounding box center [638, 577] width 13 height 13
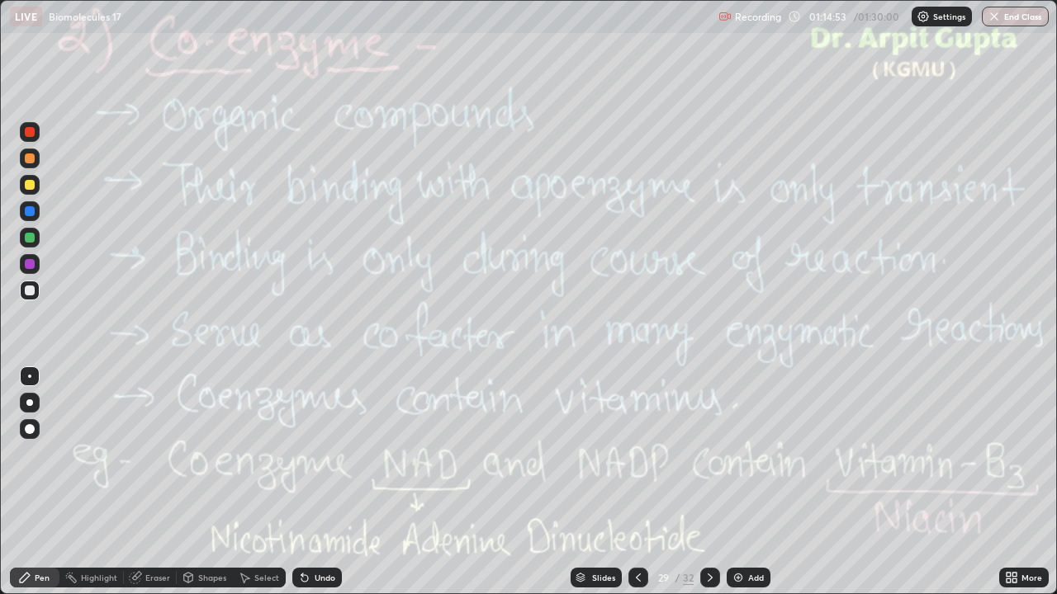
click at [708, 489] on icon at bounding box center [709, 577] width 13 height 13
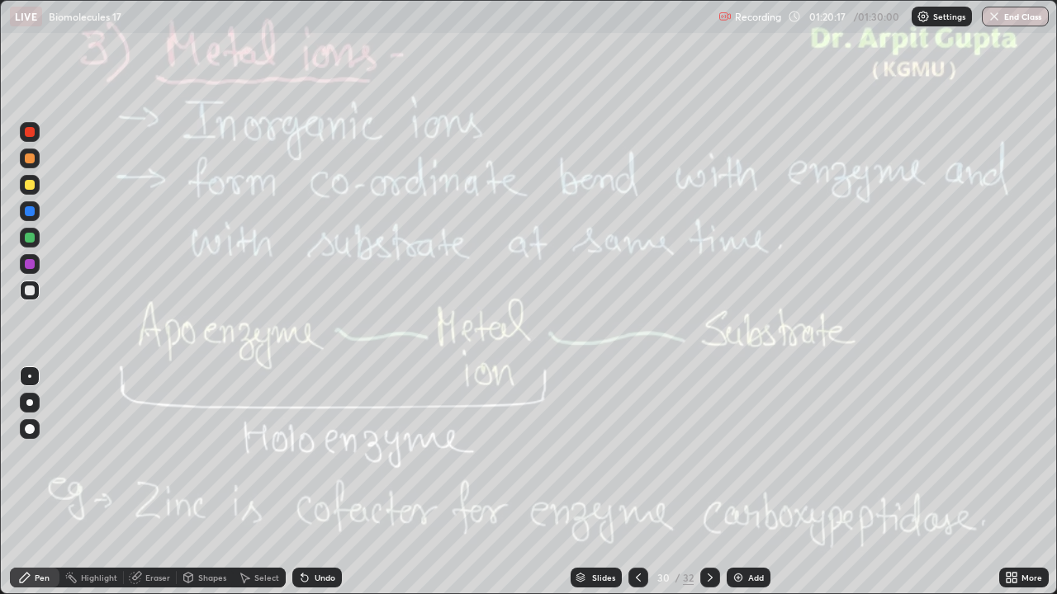
click at [709, 489] on icon at bounding box center [709, 577] width 13 height 13
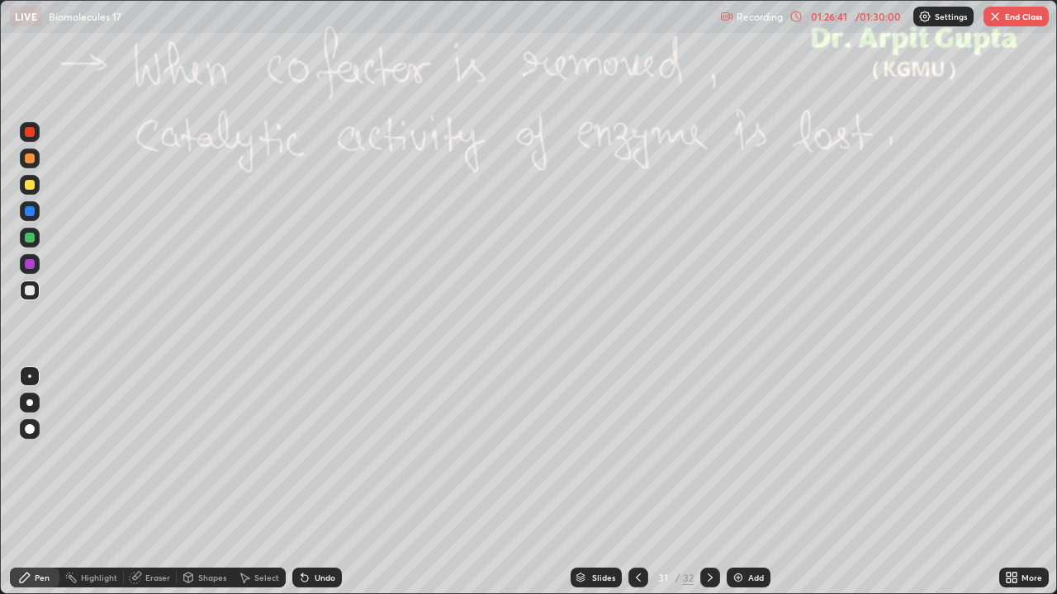
click at [1016, 22] on button "End Class" at bounding box center [1015, 17] width 65 height 20
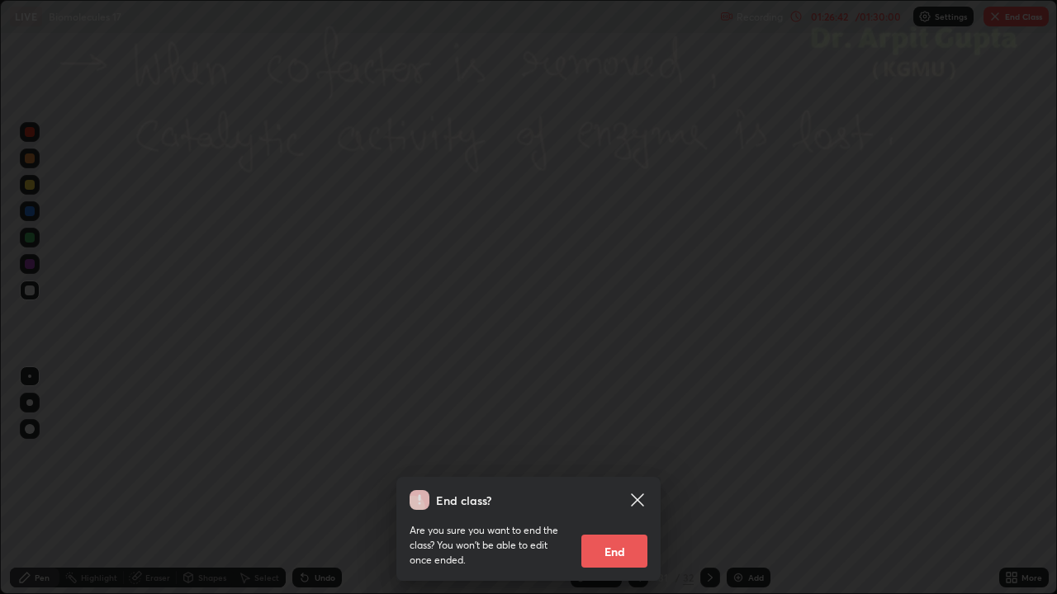
click at [606, 489] on button "End" at bounding box center [614, 551] width 66 height 33
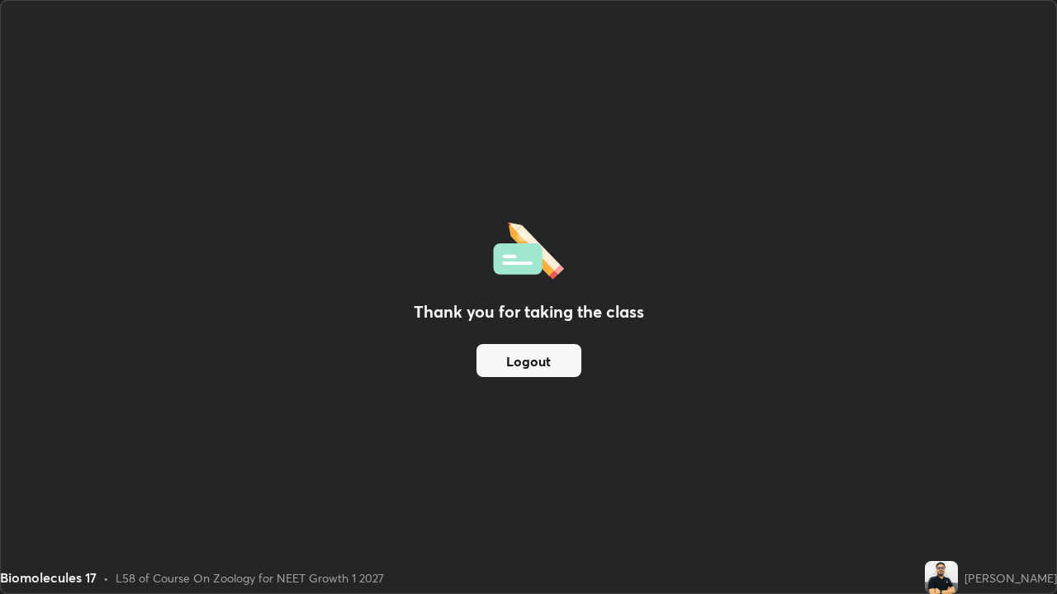
click at [538, 372] on button "Logout" at bounding box center [528, 360] width 105 height 33
click at [542, 366] on button "Logout" at bounding box center [528, 360] width 105 height 33
click at [547, 366] on button "Logout" at bounding box center [528, 360] width 105 height 33
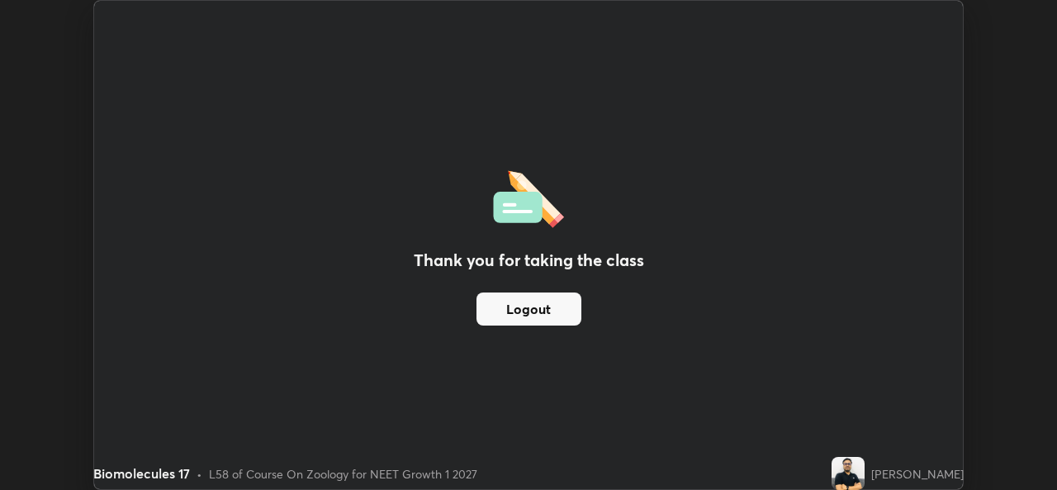
scroll to position [82072, 81505]
